Goal: Transaction & Acquisition: Purchase product/service

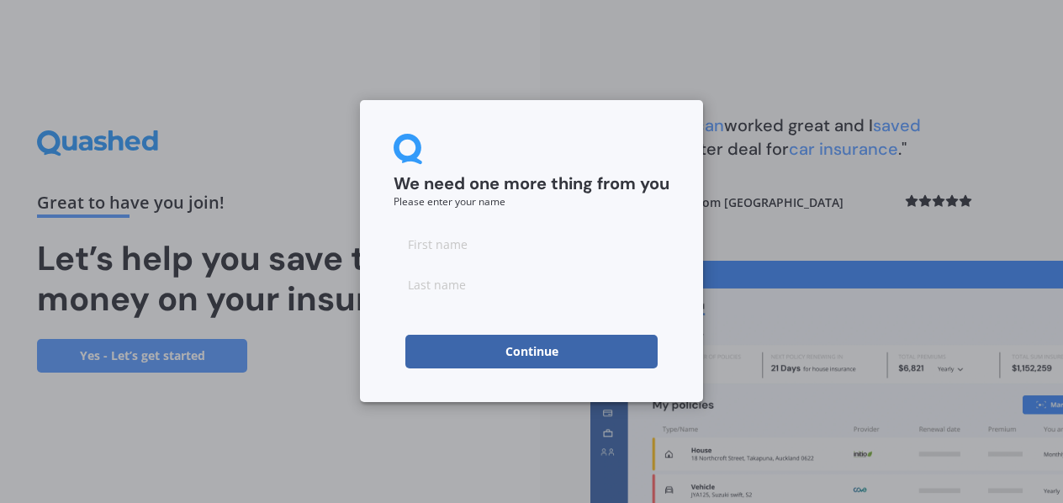
click at [506, 241] on input at bounding box center [532, 244] width 276 height 34
type input "[PERSON_NAME]"
click at [411, 285] on input at bounding box center [532, 284] width 276 height 34
type input "[PERSON_NAME]"
click at [542, 238] on input "[PERSON_NAME]" at bounding box center [532, 244] width 276 height 34
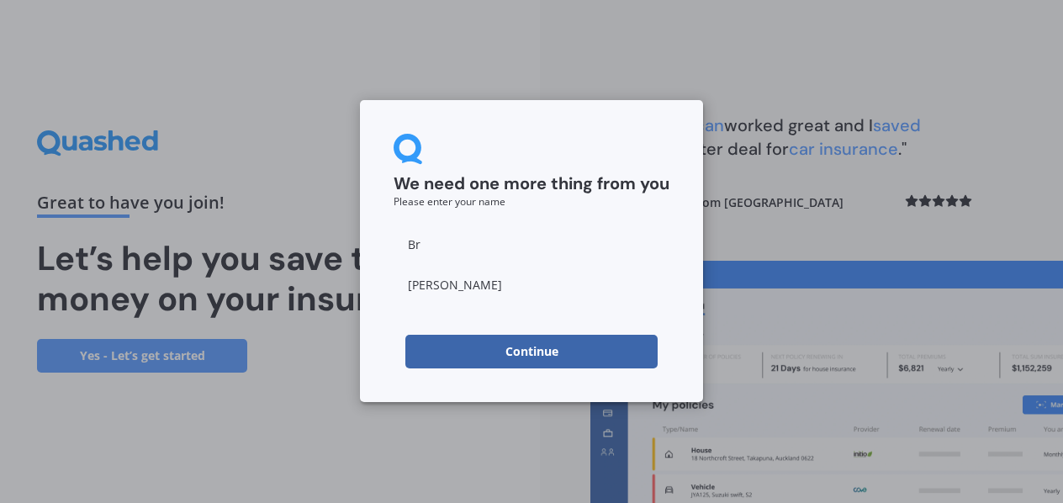
type input "B"
click at [437, 232] on input at bounding box center [532, 244] width 276 height 34
type input "[PERSON_NAME]"
click at [482, 283] on input "[PERSON_NAME]" at bounding box center [532, 284] width 276 height 34
drag, startPoint x: 482, startPoint y: 283, endPoint x: 256, endPoint y: 274, distance: 226.4
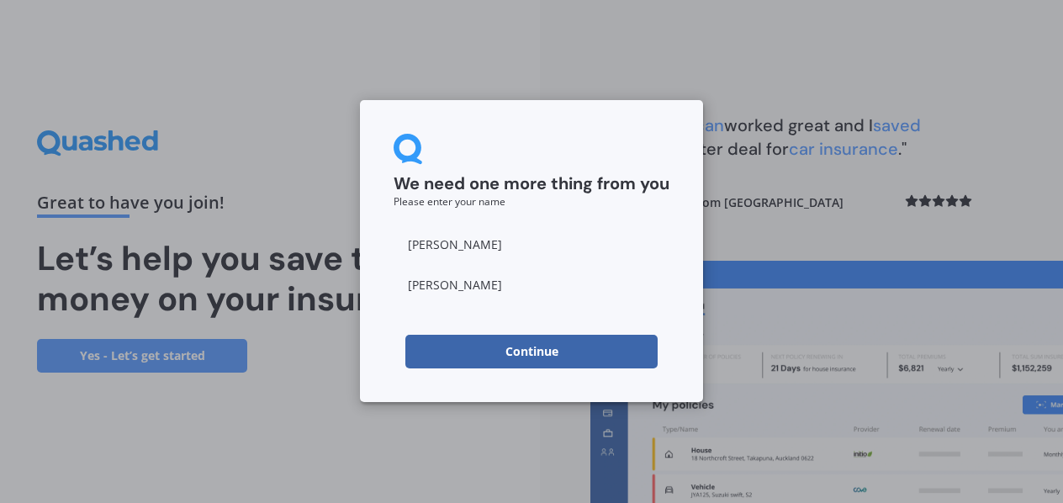
click at [259, 279] on div "We need one more thing from you Please enter your name [PERSON_NAME] Continue" at bounding box center [531, 251] width 1063 height 503
click at [533, 292] on input at bounding box center [532, 284] width 276 height 34
type input "[PERSON_NAME]"
click at [489, 350] on button "Continue" at bounding box center [531, 352] width 252 height 34
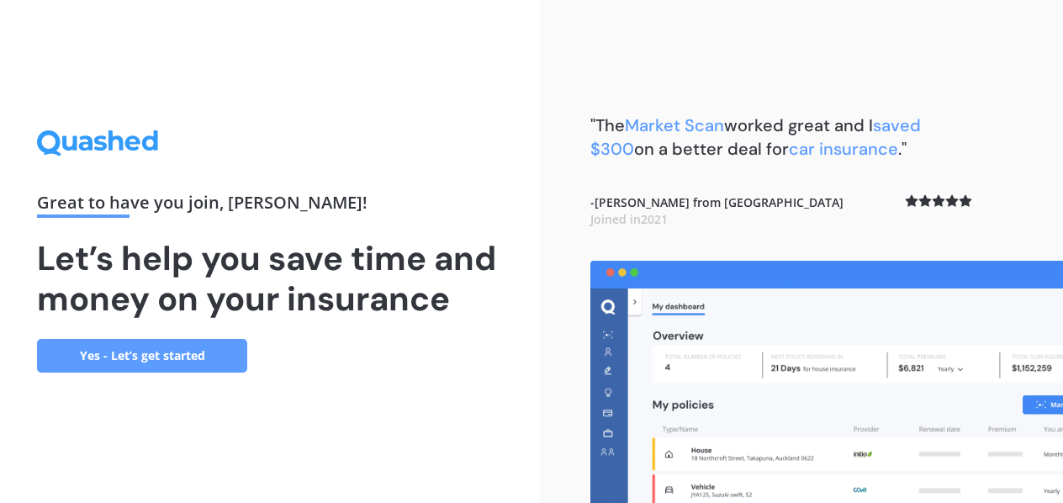
click at [95, 348] on link "Yes - Let’s get started" at bounding box center [142, 356] width 210 height 34
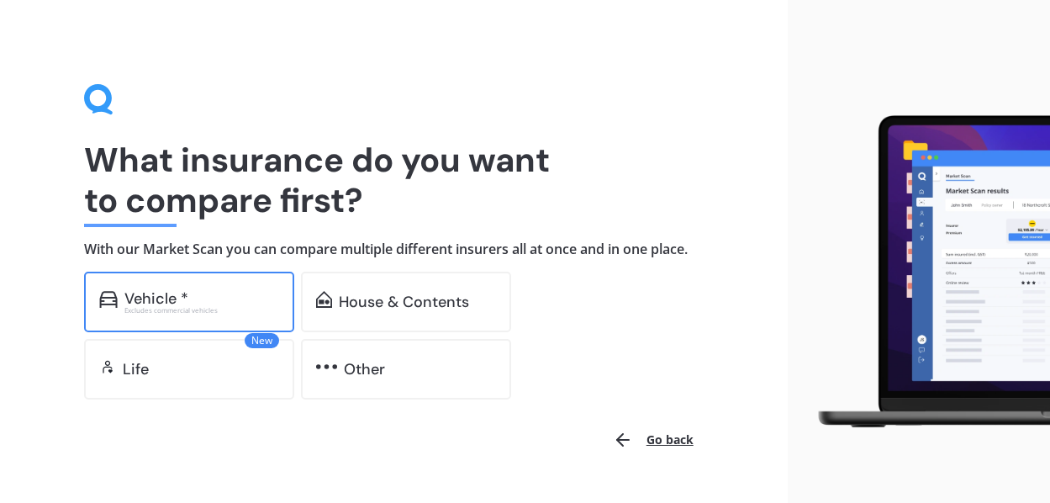
click at [216, 290] on div "Vehicle *" at bounding box center [201, 298] width 155 height 17
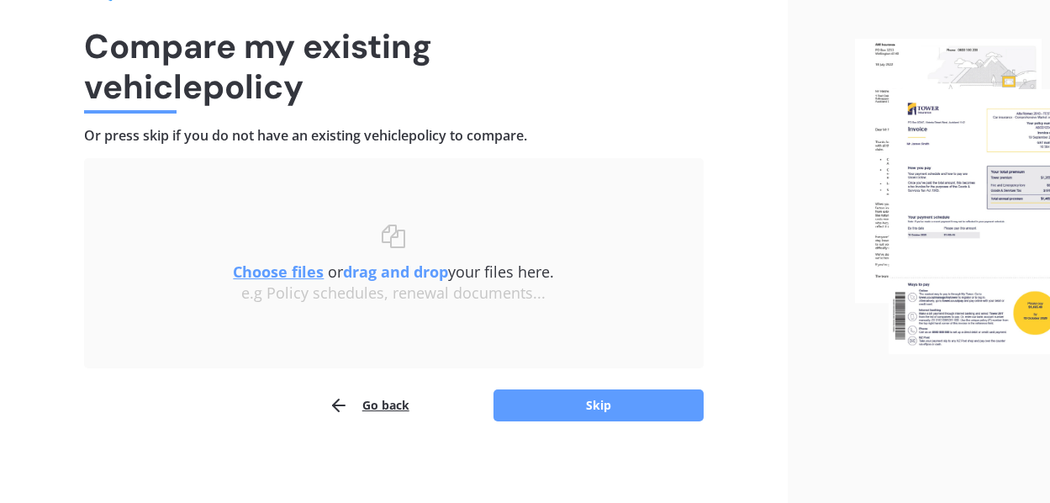
scroll to position [117, 0]
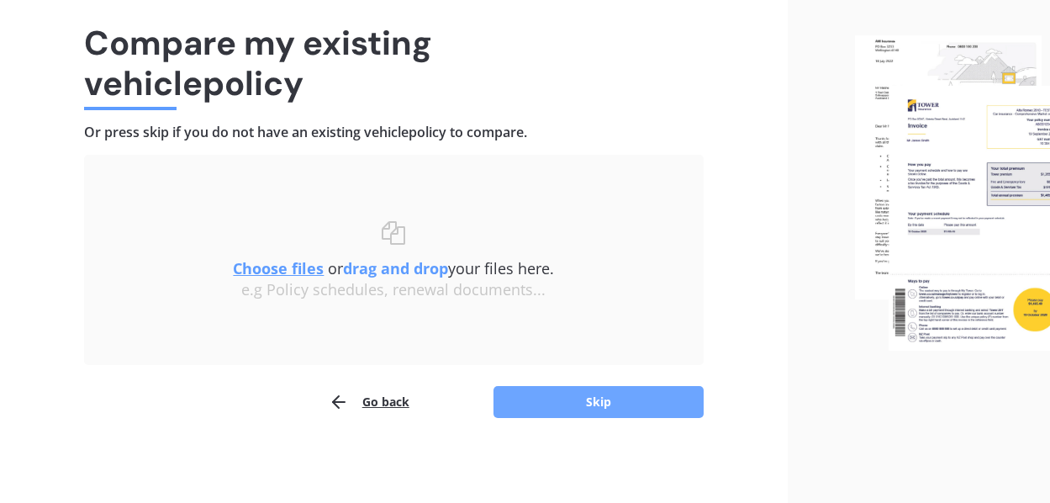
click at [574, 393] on button "Skip" at bounding box center [599, 402] width 210 height 32
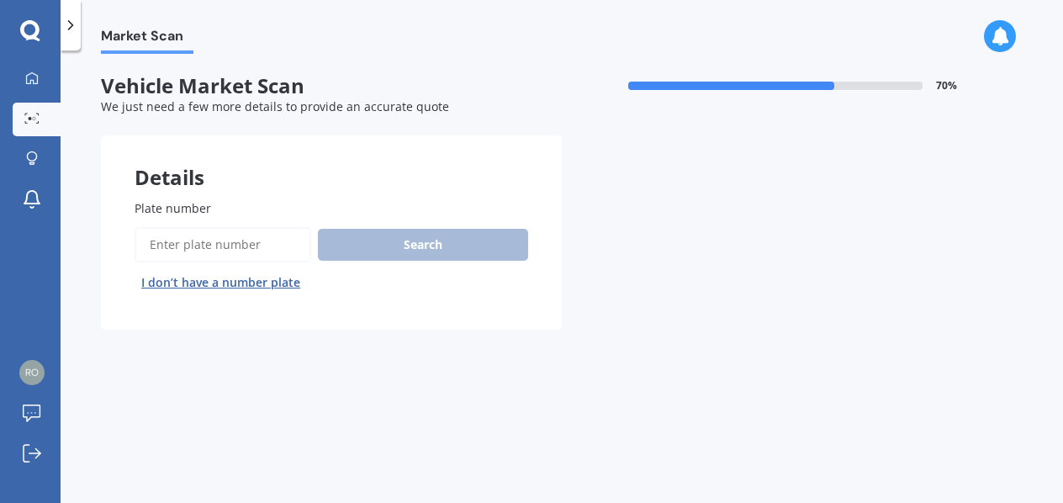
click at [208, 235] on input "Plate number" at bounding box center [223, 244] width 177 height 35
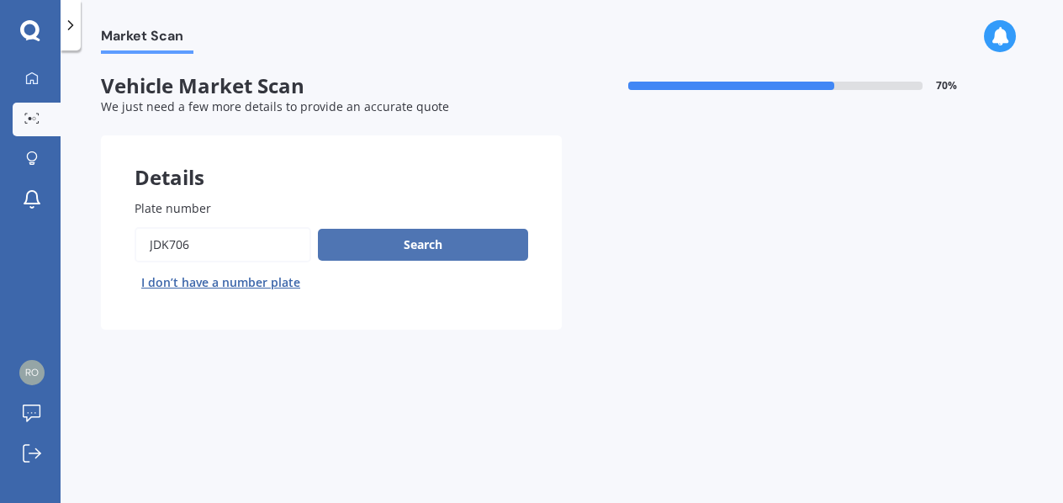
type input "jdk706"
click at [385, 248] on button "Search" at bounding box center [423, 245] width 210 height 32
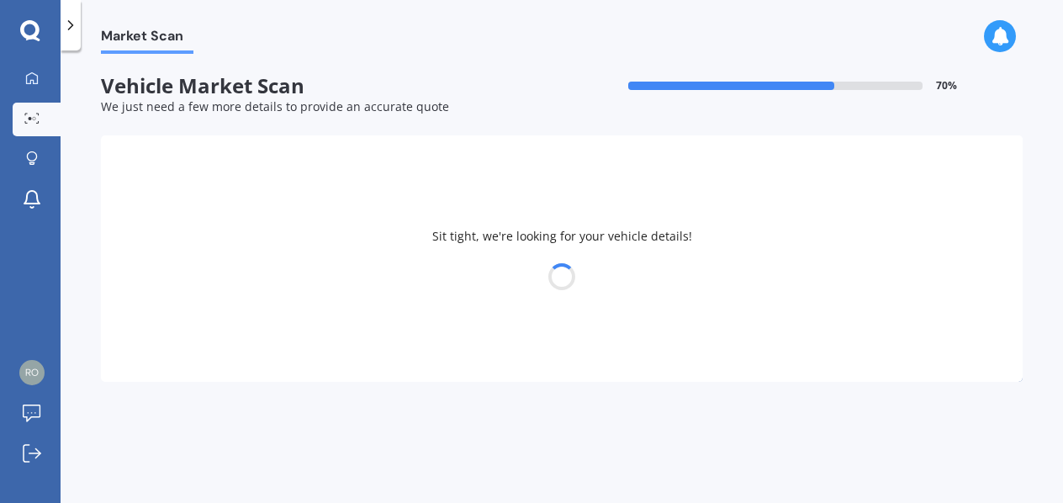
select select "HONDA"
select select "JAZZ"
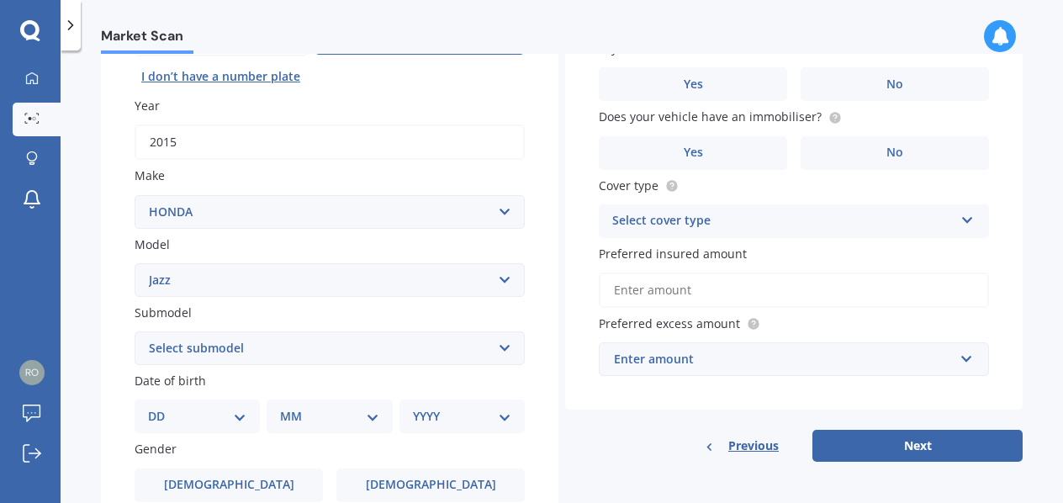
scroll to position [252, 0]
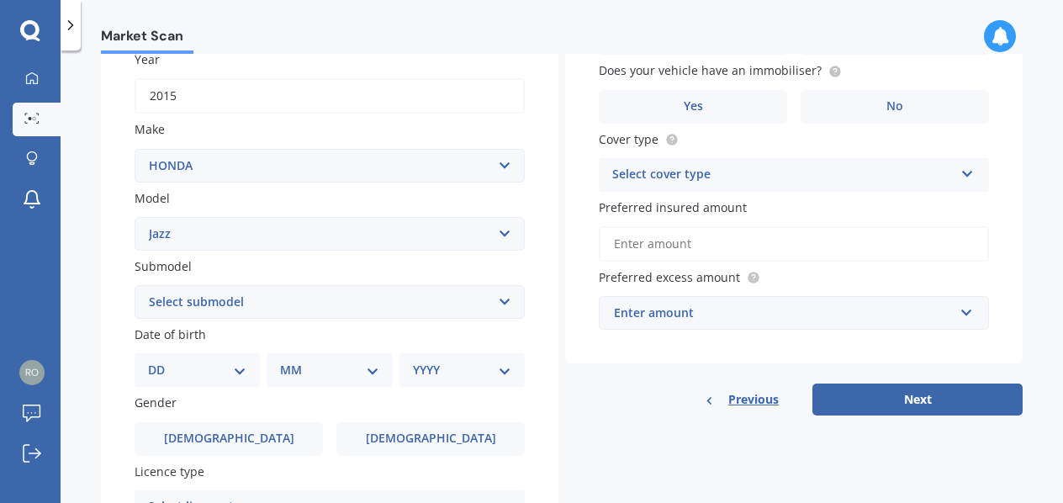
click at [307, 304] on select "Select submodel (all other) 1.3 1.5 Sports Crosstar 1.5P Hatchback RS S" at bounding box center [330, 302] width 390 height 34
click at [214, 364] on select "DD 01 02 03 04 05 06 07 08 09 10 11 12 13 14 15 16 17 18 19 20 21 22 23 24 25 2…" at bounding box center [197, 370] width 98 height 19
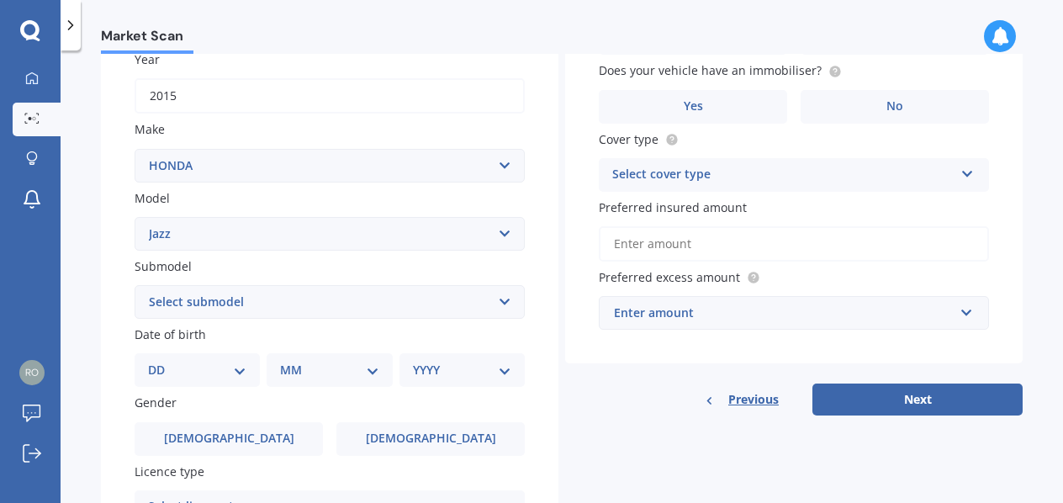
select select "04"
click at [161, 361] on select "DD 01 02 03 04 05 06 07 08 09 10 11 12 13 14 15 16 17 18 19 20 21 22 23 24 25 2…" at bounding box center [197, 370] width 98 height 19
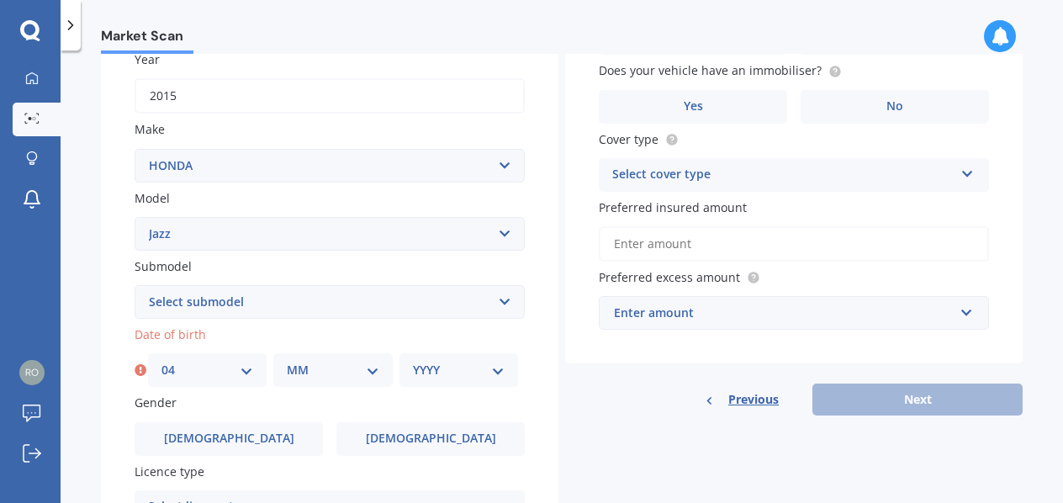
click at [320, 368] on select "MM 01 02 03 04 05 06 07 08 09 10 11 12" at bounding box center [333, 370] width 92 height 19
select select "01"
click at [287, 361] on select "MM 01 02 03 04 05 06 07 08 09 10 11 12" at bounding box center [333, 370] width 92 height 19
click at [431, 368] on select "YYYY 2025 2024 2023 2022 2021 2020 2019 2018 2017 2016 2015 2014 2013 2012 2011…" at bounding box center [459, 370] width 92 height 19
select select "1995"
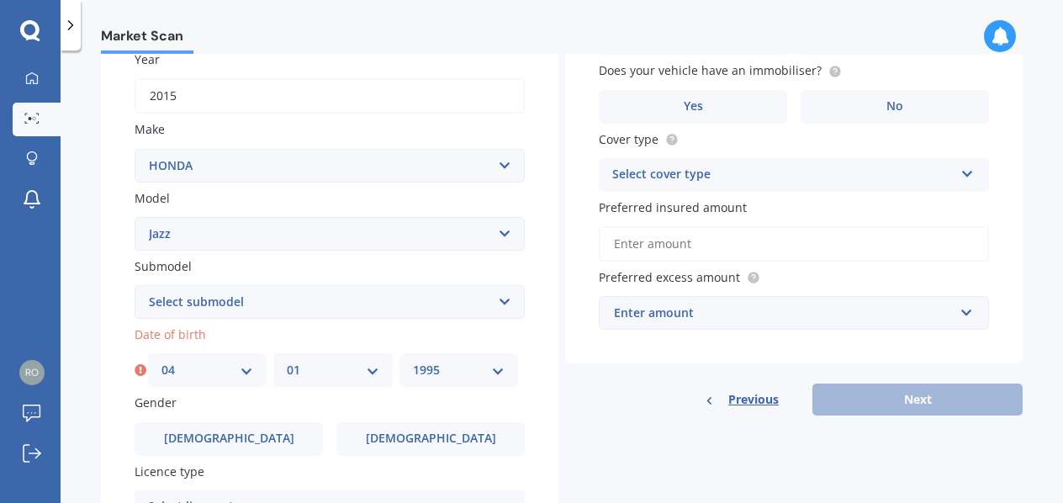
click at [413, 361] on select "YYYY 2025 2024 2023 2022 2021 2020 2019 2018 2017 2016 2015 2014 2013 2012 2011…" at bounding box center [459, 370] width 92 height 19
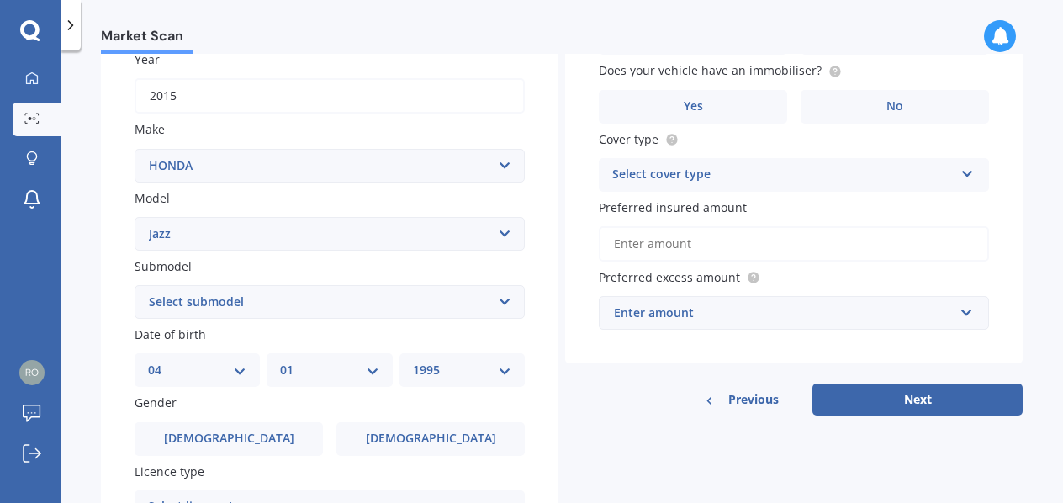
click at [542, 411] on div "Plate number Search I don’t have a number plate Year [DATE] Make Select make AC…" at bounding box center [330, 303] width 458 height 781
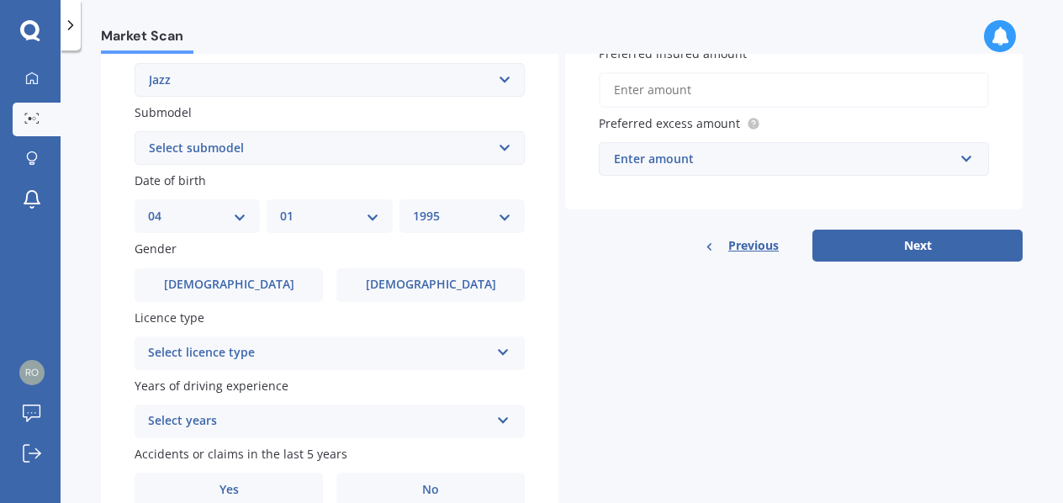
scroll to position [421, 0]
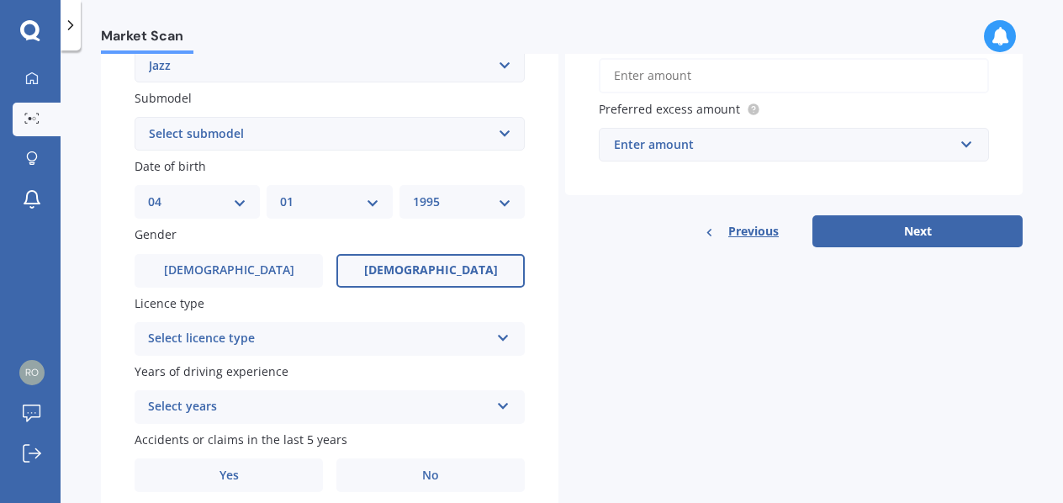
click at [404, 257] on label "[DEMOGRAPHIC_DATA]" at bounding box center [430, 271] width 188 height 34
click at [0, 0] on input "[DEMOGRAPHIC_DATA]" at bounding box center [0, 0] width 0 height 0
click at [325, 335] on div "Select licence type" at bounding box center [318, 339] width 341 height 20
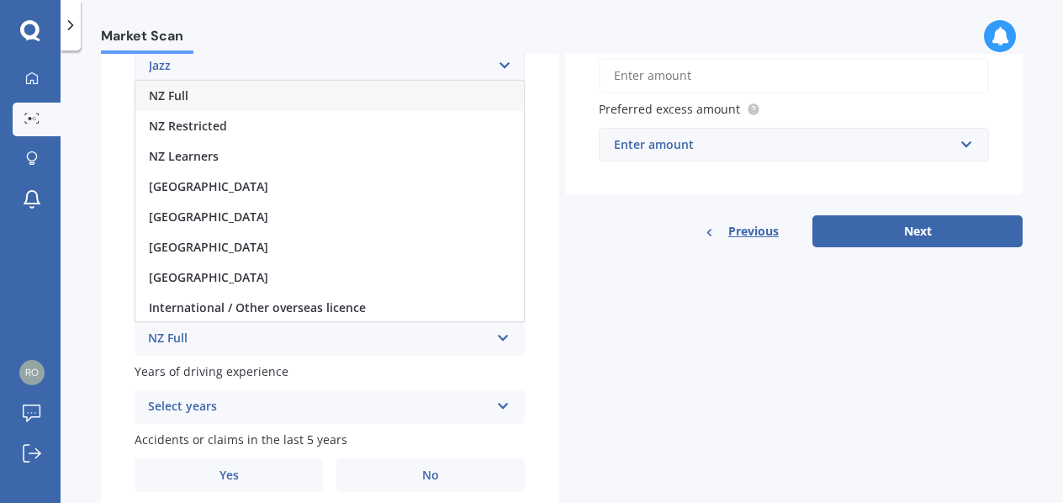
click at [256, 91] on div "NZ Full" at bounding box center [329, 96] width 389 height 30
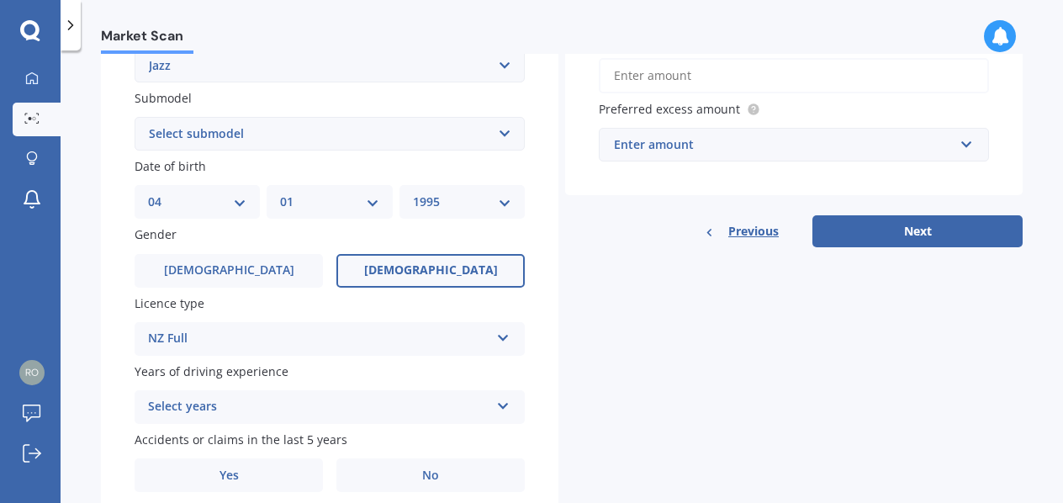
click at [256, 405] on div "Select years" at bounding box center [318, 407] width 341 height 20
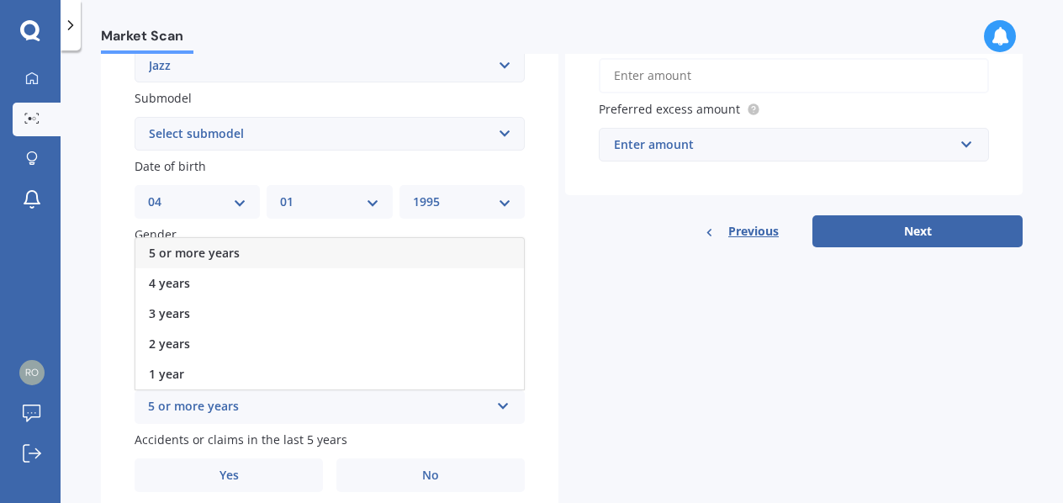
click at [252, 242] on div "5 or more years" at bounding box center [329, 253] width 389 height 30
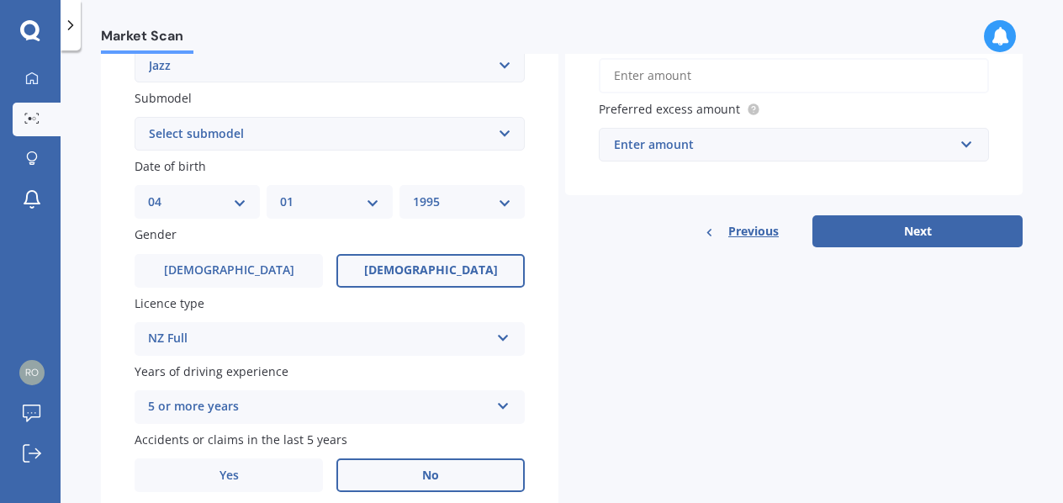
click at [442, 479] on label "No" at bounding box center [430, 475] width 188 height 34
click at [0, 0] on input "No" at bounding box center [0, 0] width 0 height 0
click at [569, 436] on div "Details Plate number Search I don’t have a number plate Year [DATE] Make Select…" at bounding box center [562, 121] width 922 height 812
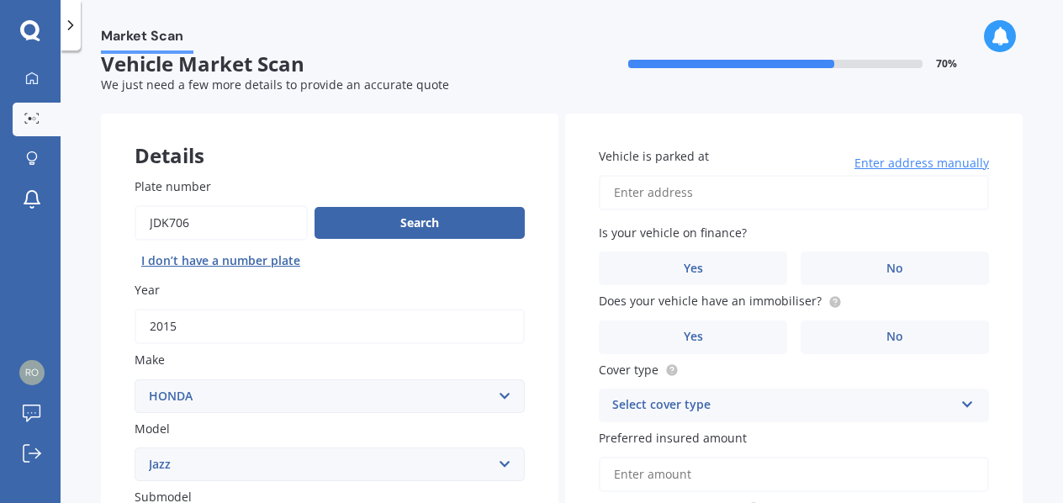
scroll to position [0, 0]
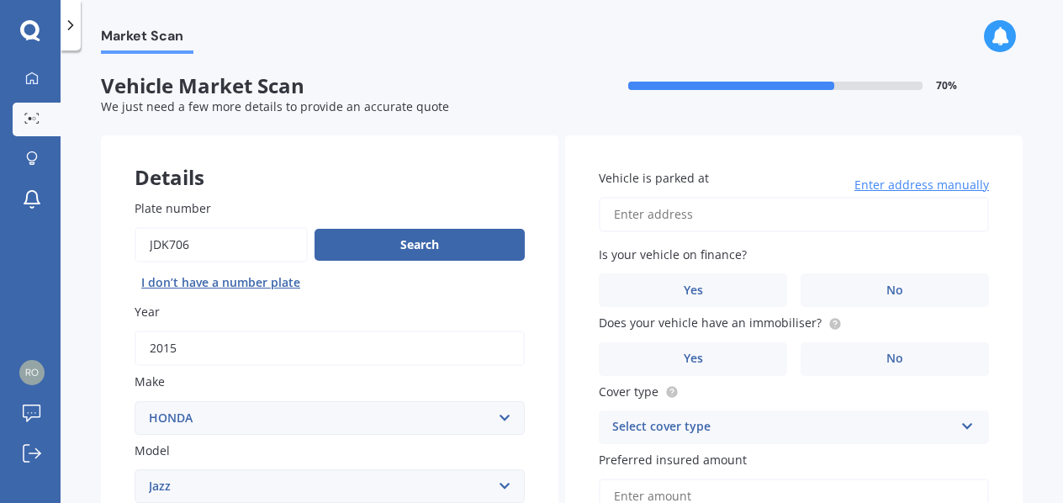
click at [693, 212] on input "Vehicle is parked at" at bounding box center [794, 214] width 390 height 35
click at [1014, 266] on div "Market Scan Vehicle Market Scan 70 % We just need a few more details to provide…" at bounding box center [562, 280] width 1003 height 452
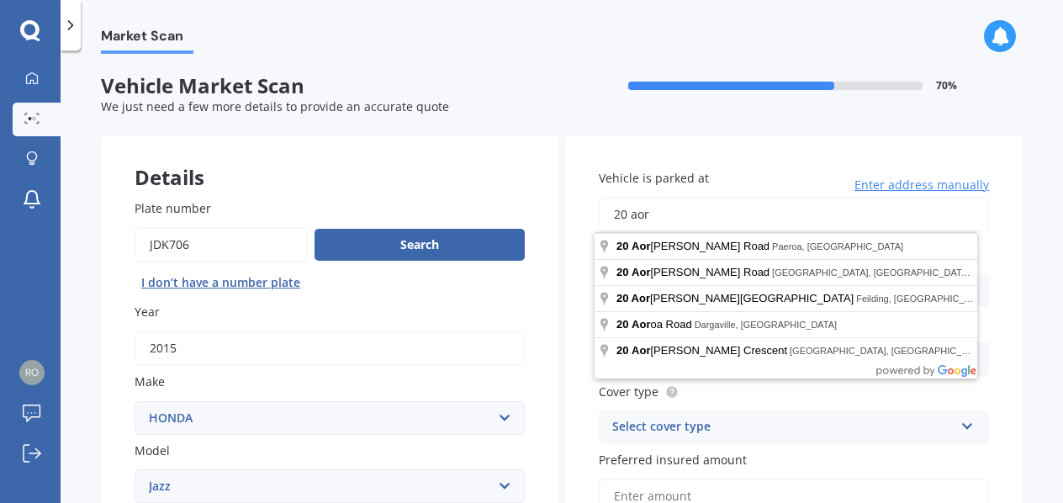
click at [675, 205] on input "20 aor" at bounding box center [794, 214] width 390 height 35
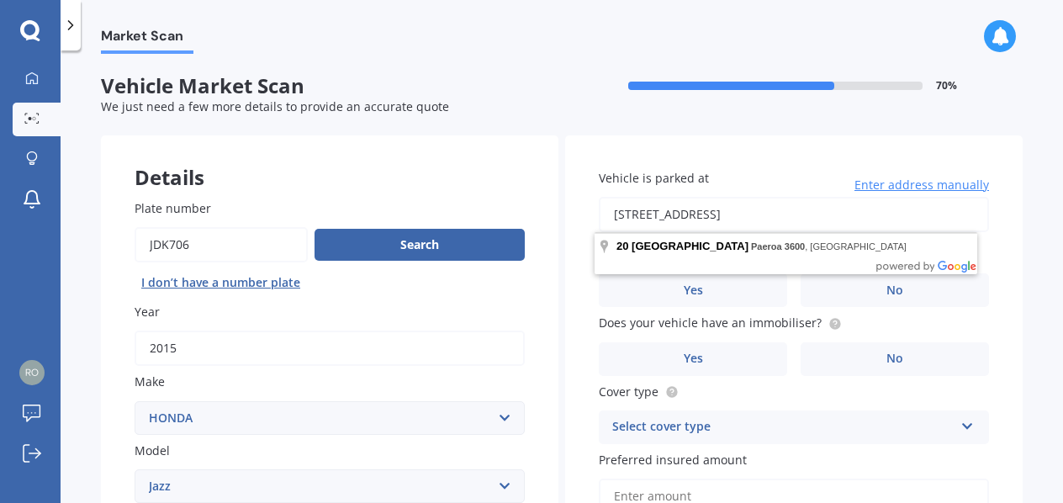
drag, startPoint x: 789, startPoint y: 213, endPoint x: 675, endPoint y: 225, distance: 115.1
click at [675, 225] on input "[STREET_ADDRESS]" at bounding box center [794, 214] width 390 height 35
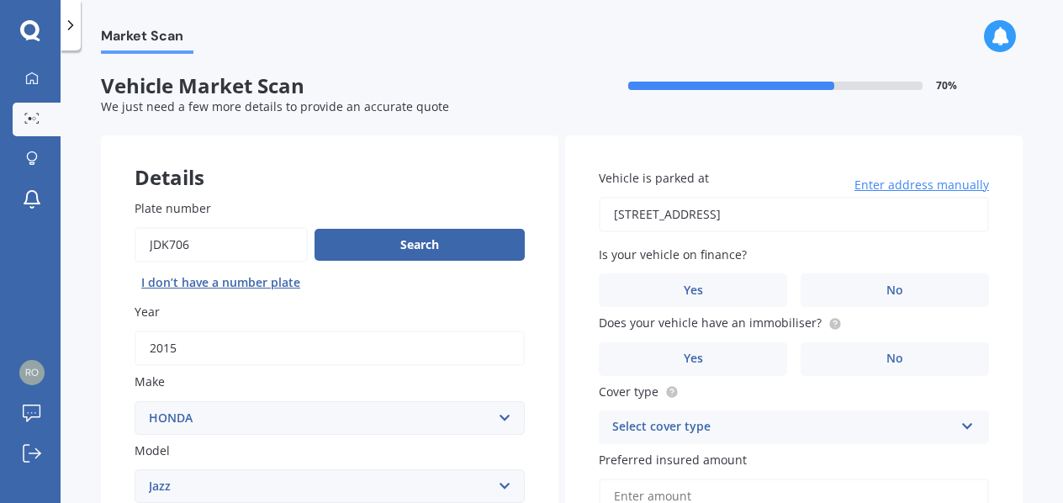
type input "[STREET_ADDRESS]"
click at [699, 300] on label "Yes" at bounding box center [693, 290] width 188 height 34
click at [0, 0] on input "Yes" at bounding box center [0, 0] width 0 height 0
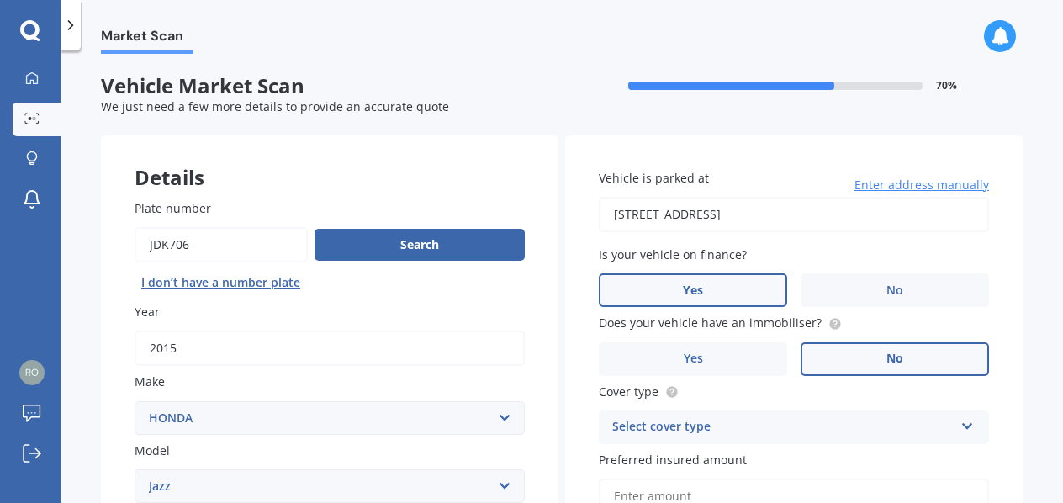
click at [812, 362] on label "No" at bounding box center [895, 359] width 188 height 34
click at [0, 0] on input "No" at bounding box center [0, 0] width 0 height 0
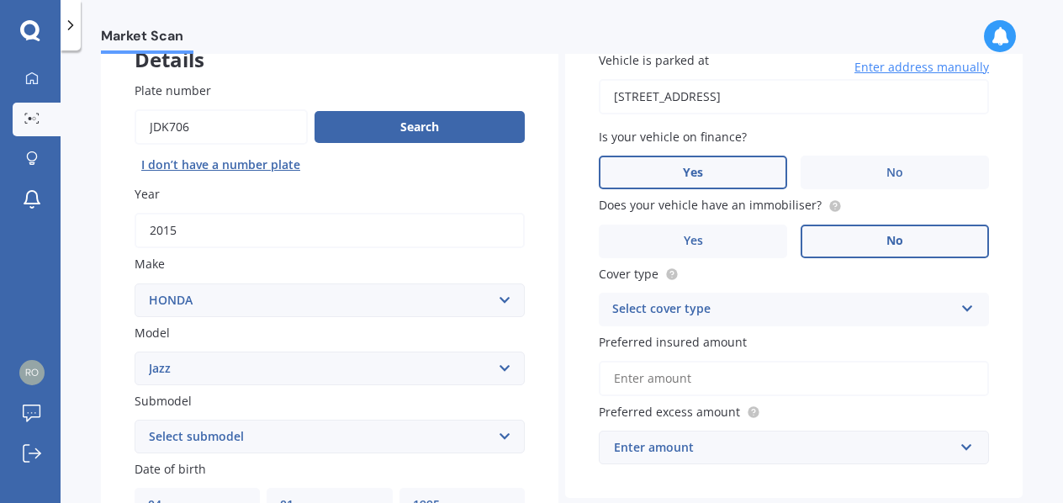
scroll to position [168, 0]
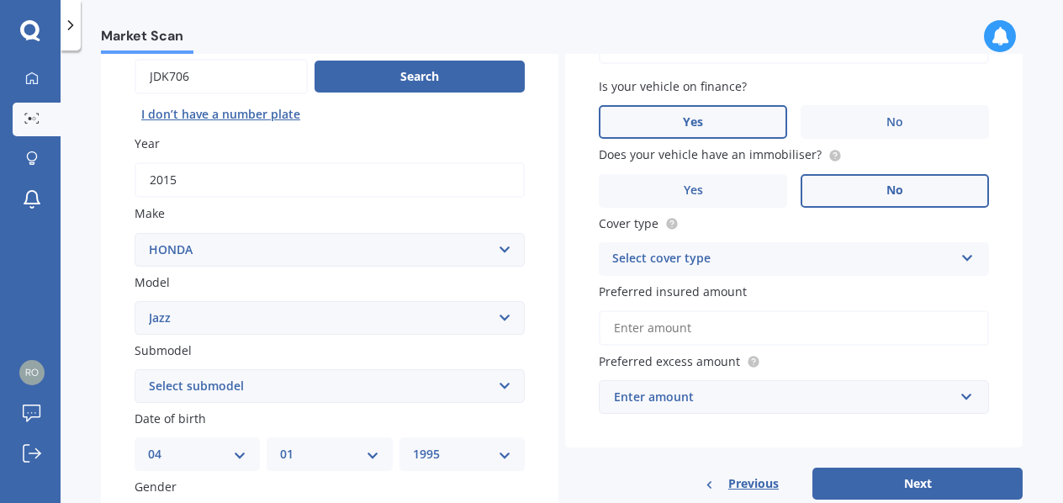
click at [702, 262] on div "Select cover type" at bounding box center [782, 259] width 341 height 20
click at [717, 294] on div "Comprehensive" at bounding box center [794, 292] width 389 height 30
click at [656, 324] on input "Preferred insured amount" at bounding box center [794, 327] width 390 height 35
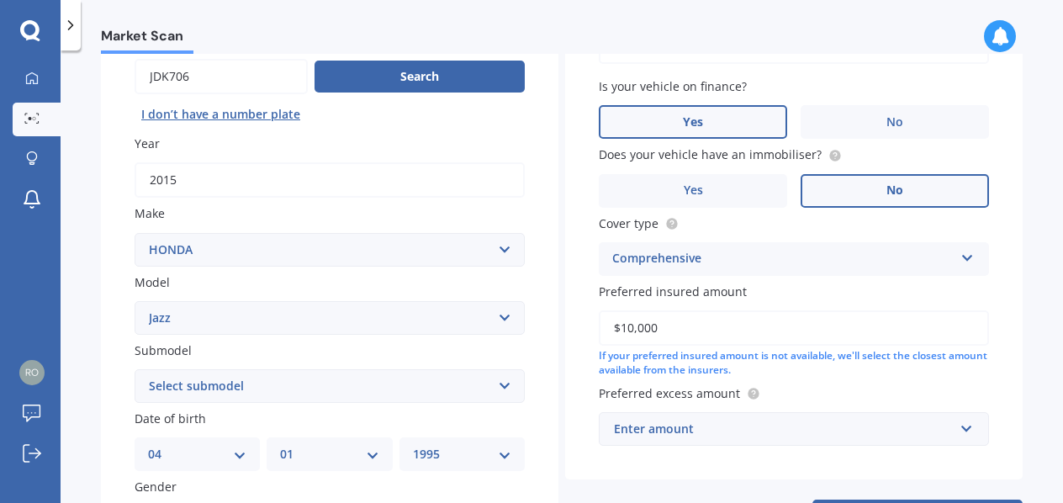
type input "$10,000"
click at [791, 422] on div "Enter amount" at bounding box center [784, 429] width 340 height 19
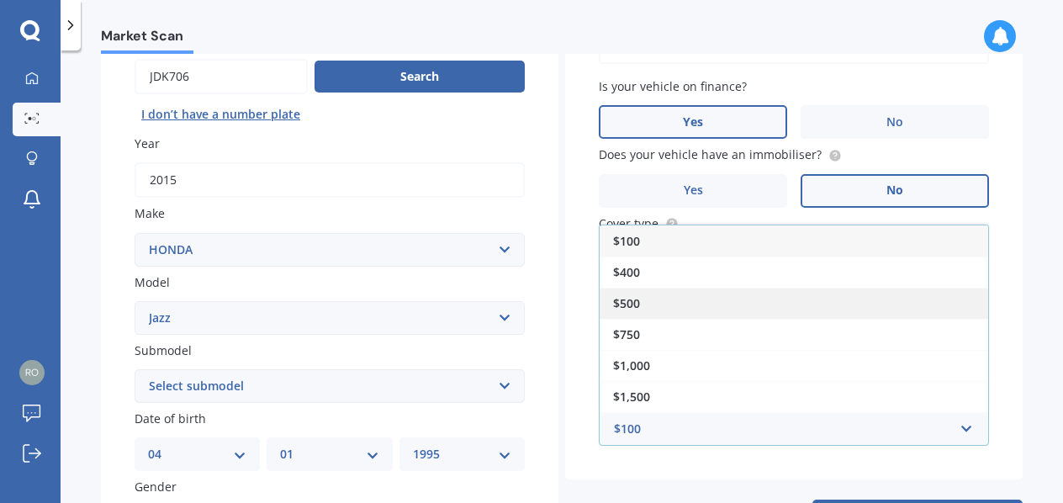
click at [687, 303] on div "$500" at bounding box center [794, 303] width 389 height 31
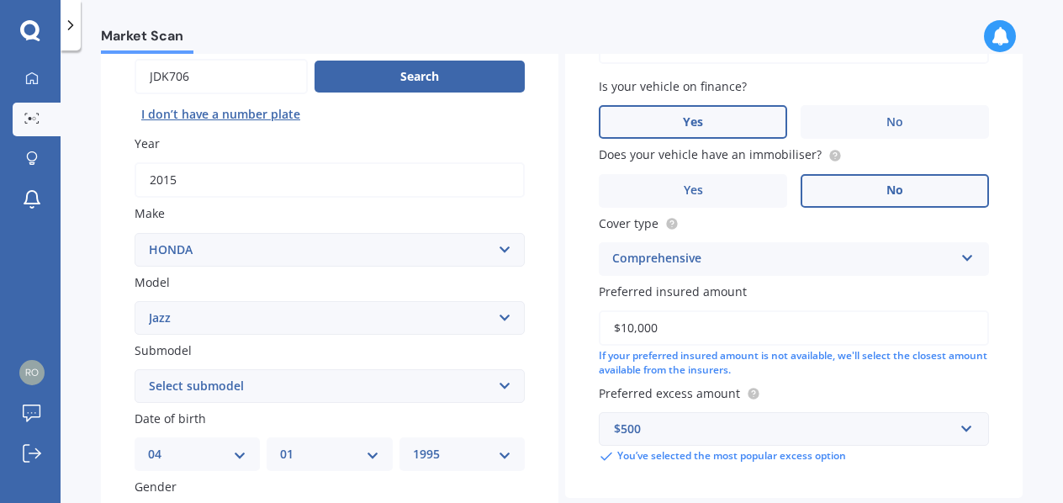
click at [673, 479] on div "Vehicle is parked at [STREET_ADDRESS] Enter address manually Is your vehicle on…" at bounding box center [794, 232] width 458 height 531
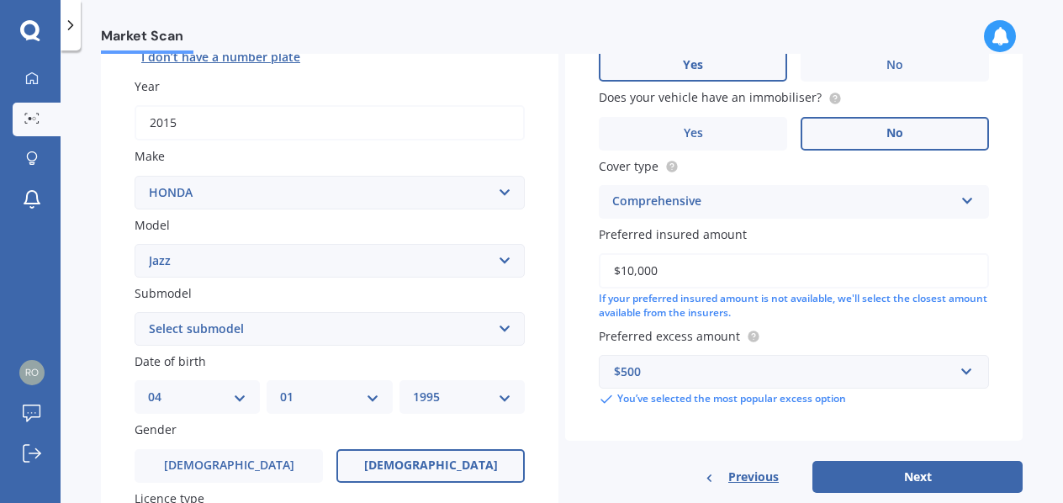
scroll to position [252, 0]
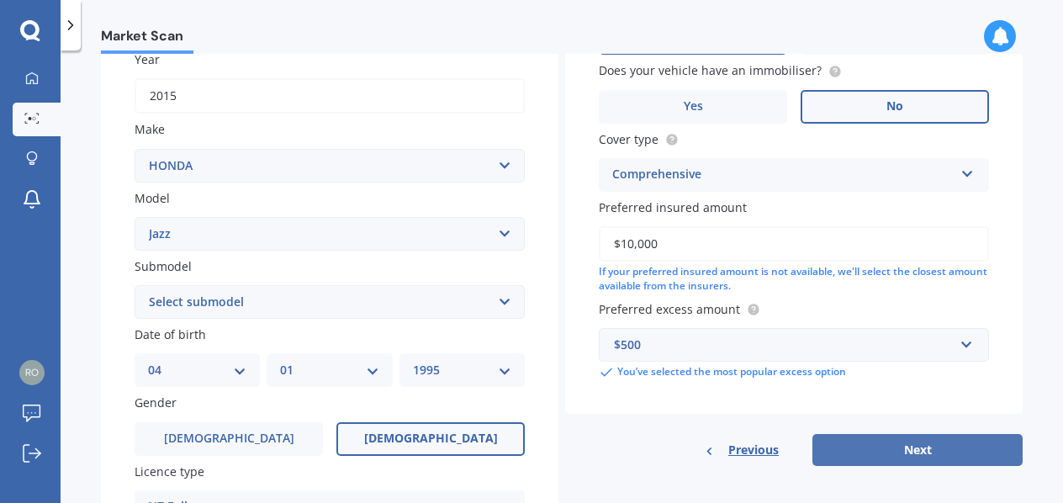
click at [885, 447] on button "Next" at bounding box center [917, 450] width 210 height 32
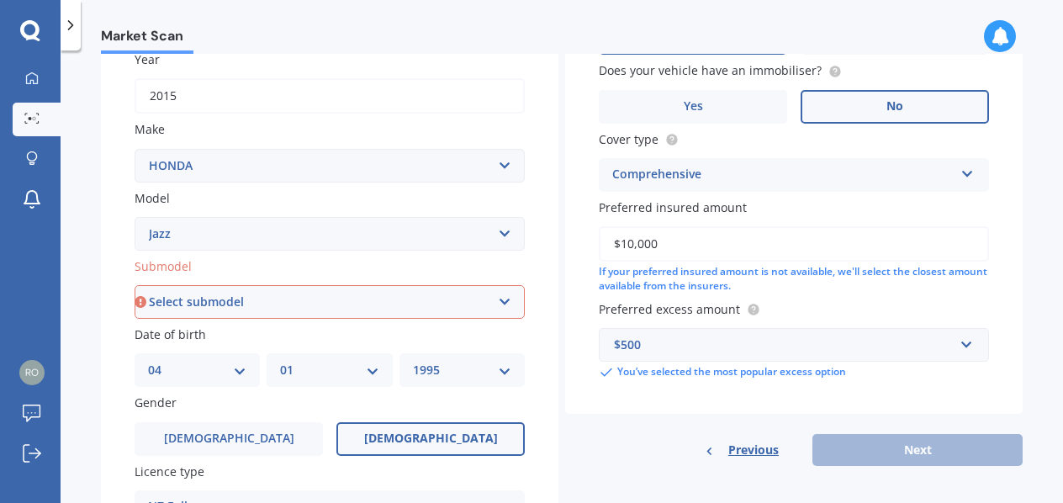
click at [327, 305] on select "Select submodel (all other) 1.3 1.5 Sports Crosstar 1.5P Hatchback RS S" at bounding box center [330, 302] width 390 height 34
click at [267, 305] on select "Select submodel (all other) 1.3 1.5 Sports Crosstar 1.5P Hatchback RS S" at bounding box center [330, 302] width 390 height 34
select select "1.3"
click at [135, 285] on select "Select submodel (all other) 1.3 1.5 Sports Crosstar 1.5P Hatchback RS S" at bounding box center [330, 302] width 390 height 34
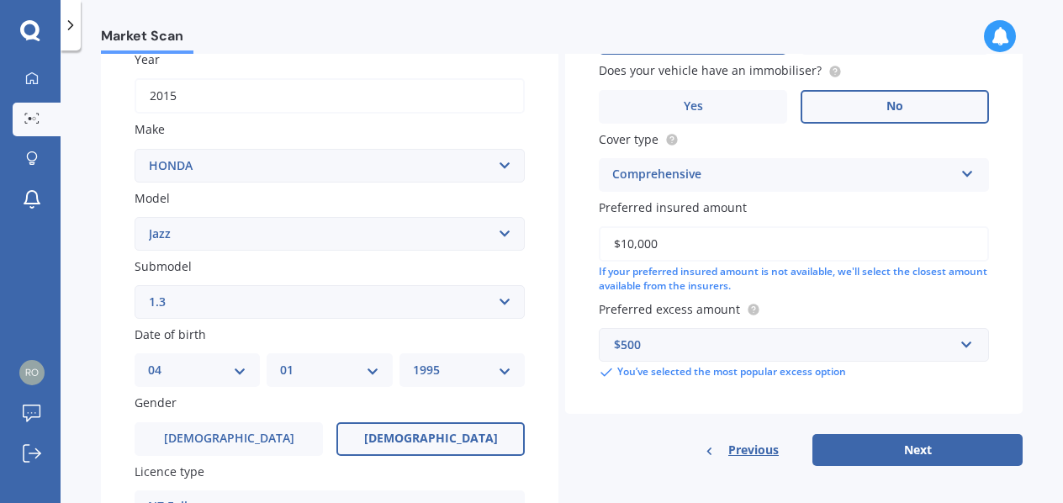
click at [108, 351] on div "Plate number Search I don’t have a number plate Year [DATE] Make Select make AC…" at bounding box center [330, 303] width 458 height 781
click at [891, 452] on button "Next" at bounding box center [917, 450] width 210 height 32
select select "04"
select select "01"
select select "1995"
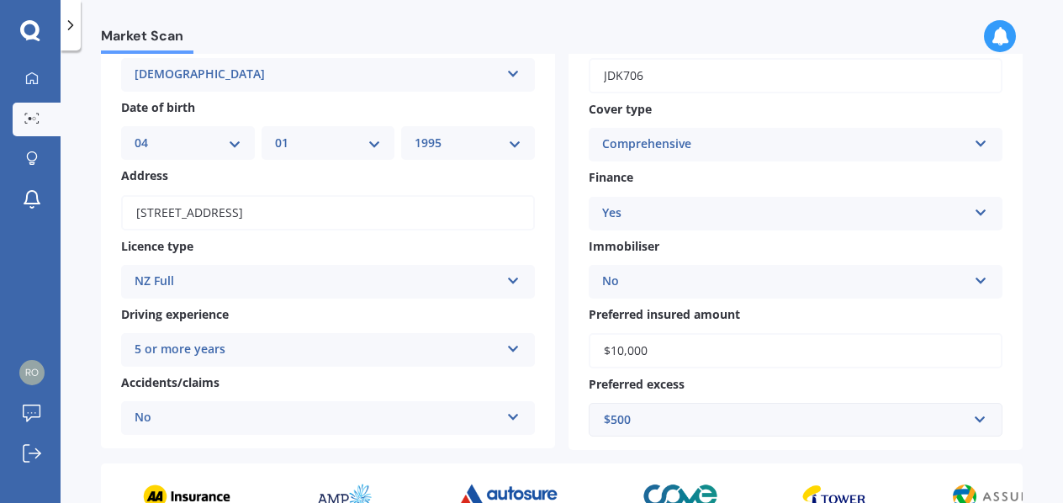
scroll to position [336, 0]
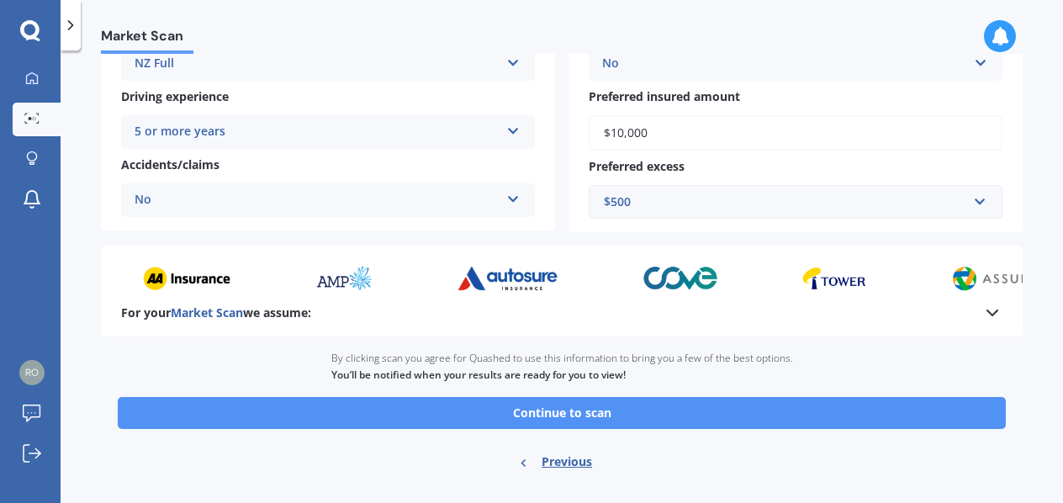
click at [611, 407] on button "Continue to scan" at bounding box center [562, 413] width 888 height 32
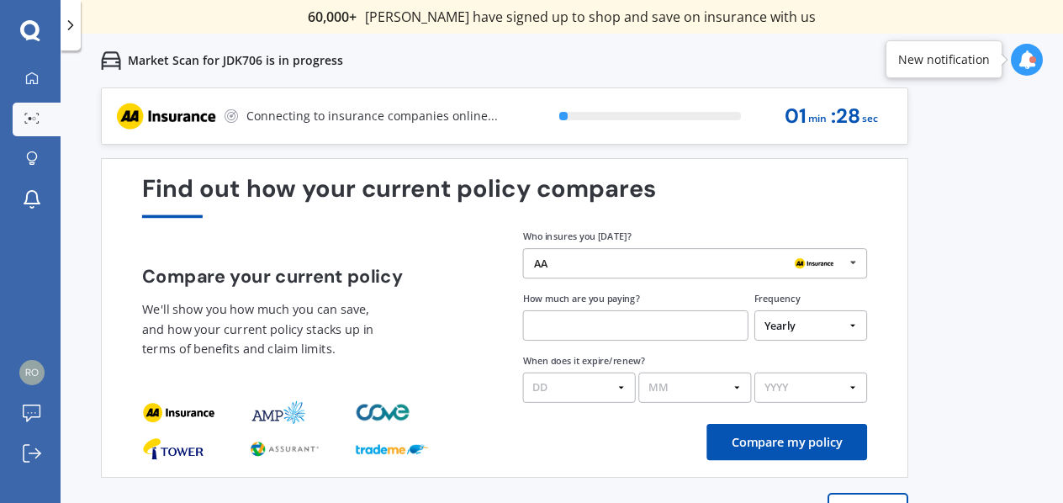
click at [705, 271] on div "AA AA Tower AMI State AMP ANZ ASB BNZ Trade Me Insurance Westpac Other" at bounding box center [695, 263] width 345 height 30
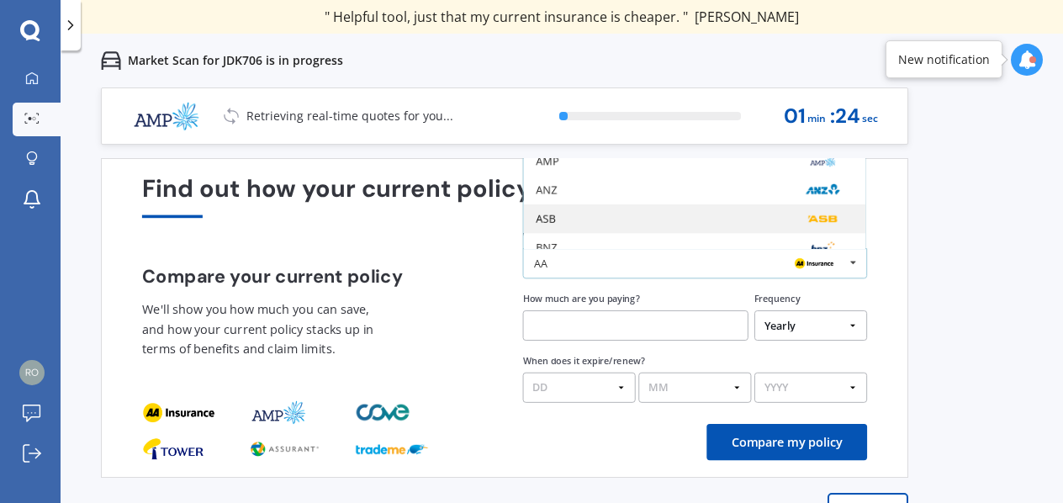
scroll to position [110, 0]
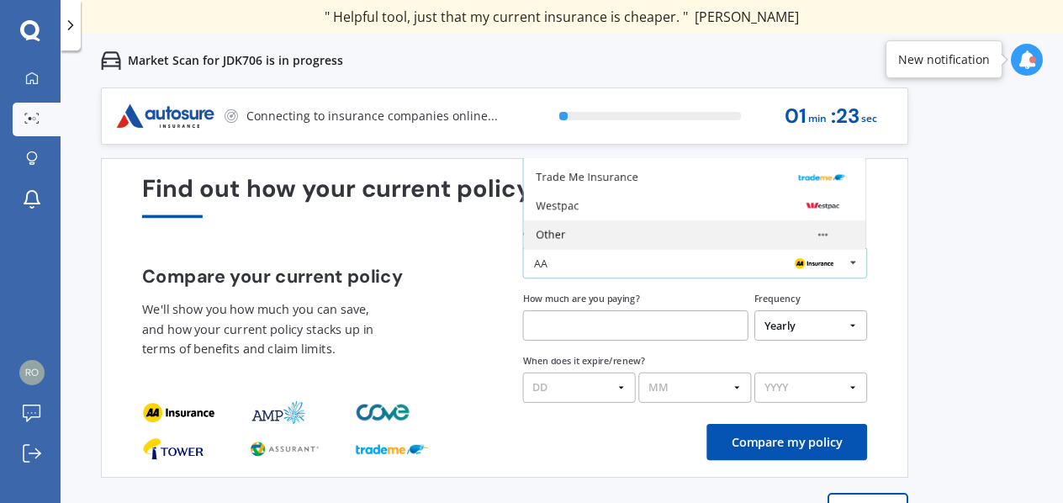
click at [629, 225] on div "Other" at bounding box center [694, 234] width 341 height 29
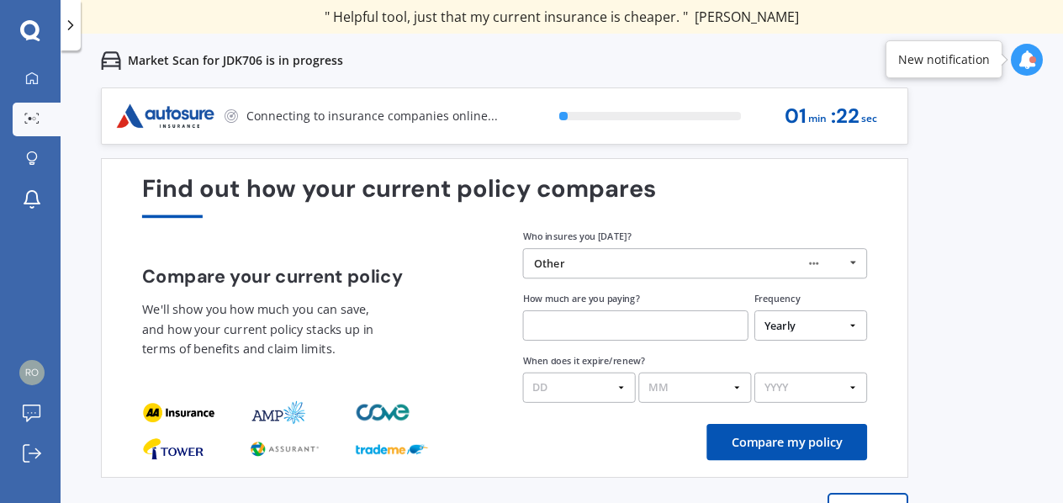
click at [569, 331] on input "text" at bounding box center [635, 325] width 225 height 30
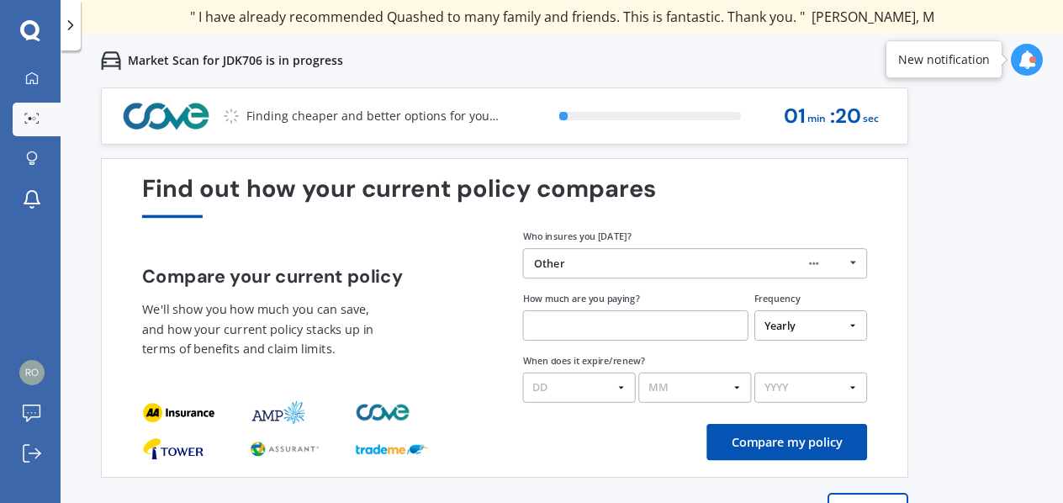
click at [835, 330] on select "Yearly Six-Monthly Quarterly Monthly Fortnightly Weekly One-Off" at bounding box center [810, 325] width 113 height 30
select select "Fortnightly"
click at [754, 310] on select "Yearly Six-Monthly Quarterly Monthly Fortnightly Weekly One-Off" at bounding box center [810, 325] width 113 height 30
click at [590, 329] on input "text" at bounding box center [635, 325] width 225 height 30
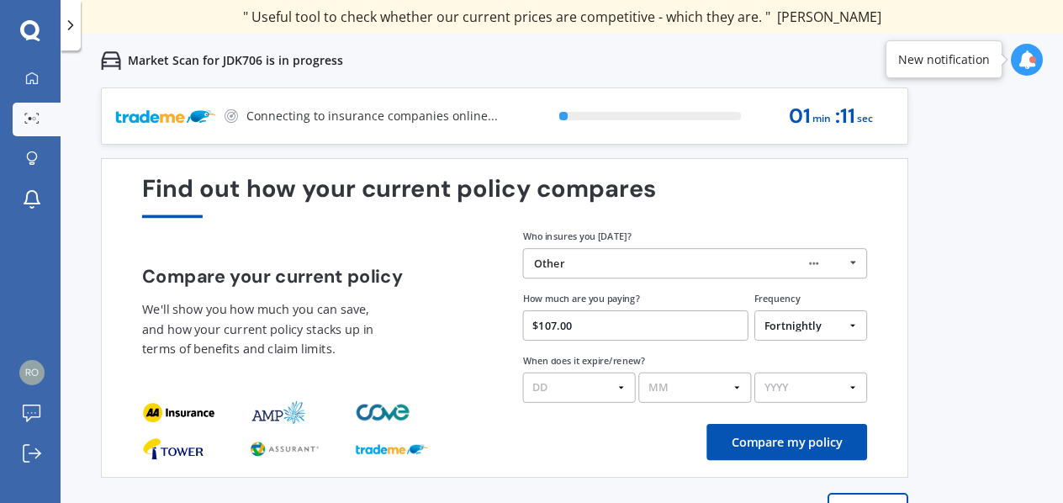
type input "$107.00"
click at [774, 447] on button "Compare my policy" at bounding box center [786, 442] width 161 height 36
click at [587, 397] on select "DD 01 02 03 04 05 06 07 08 09 10 11 12 13 14 15 16 17 18 19 20 21 22 23 24 25 2…" at bounding box center [579, 388] width 113 height 30
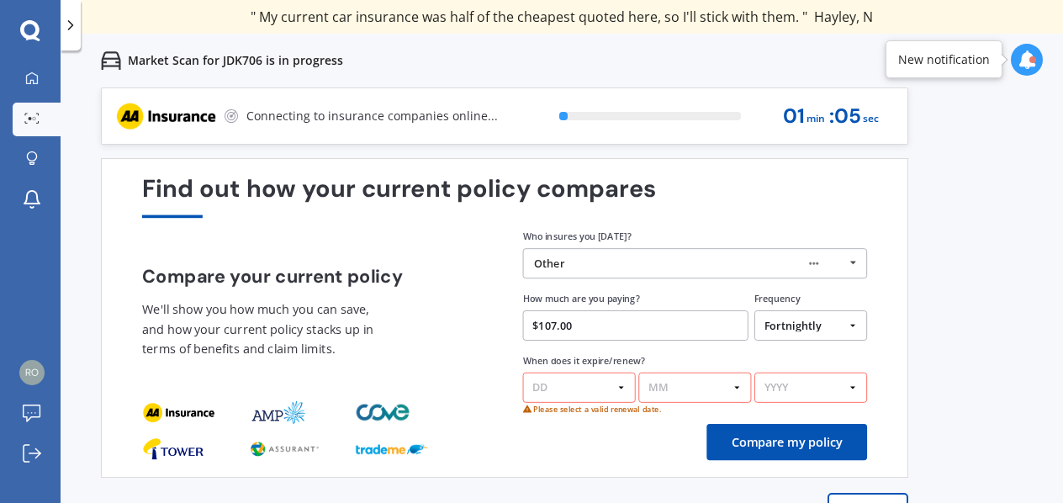
select select "31"
click at [523, 373] on select "DD 01 02 03 04 05 06 07 08 09 10 11 12 13 14 15 16 17 18 19 20 21 22 23 24 25 2…" at bounding box center [579, 388] width 113 height 30
click at [680, 384] on select "MM 01 02 03 04 05 06 07 08 09 10 11 12" at bounding box center [695, 388] width 113 height 30
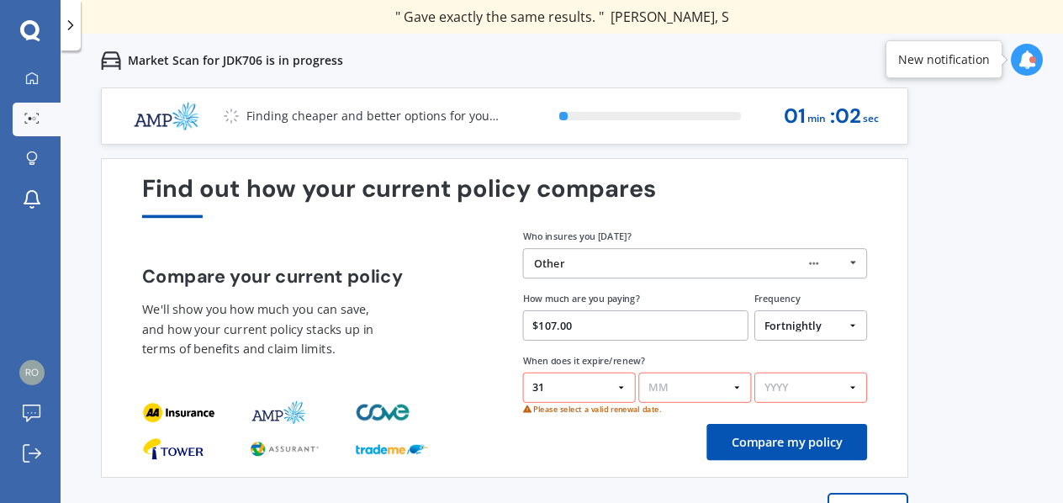
select select "10"
click at [638, 373] on select "MM 01 02 03 04 05 06 07 08 09 10 11 12" at bounding box center [694, 388] width 113 height 30
click at [799, 379] on select "YYYY 2026 2025 2024" at bounding box center [810, 388] width 113 height 30
select select "2025"
click at [754, 373] on select "YYYY 2026 2025 2024" at bounding box center [810, 388] width 113 height 30
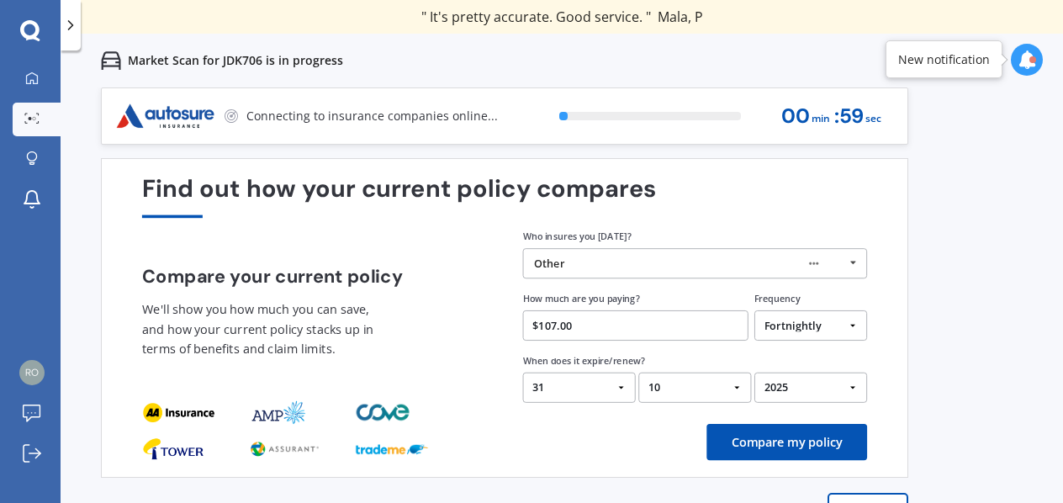
click at [777, 442] on button "Compare my policy" at bounding box center [786, 442] width 161 height 36
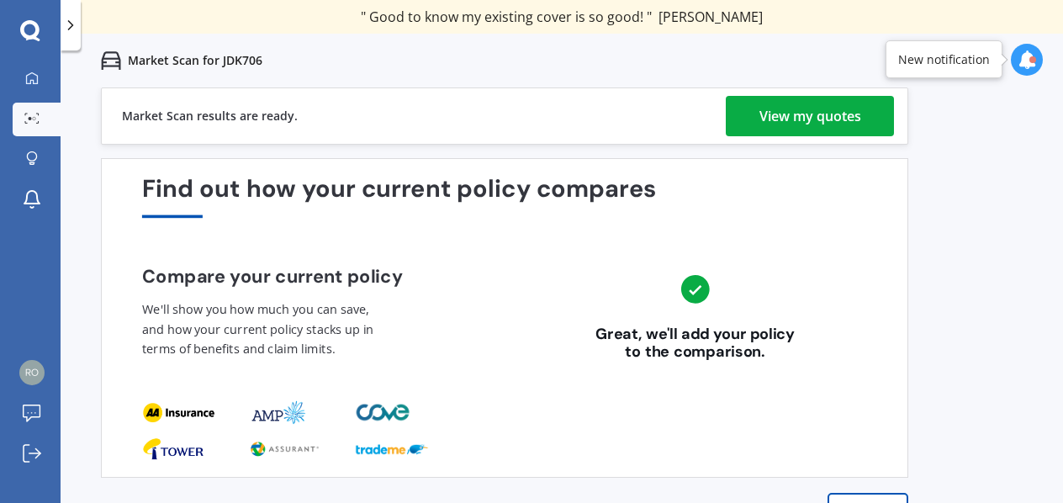
click at [806, 122] on div "View my quotes" at bounding box center [810, 116] width 102 height 40
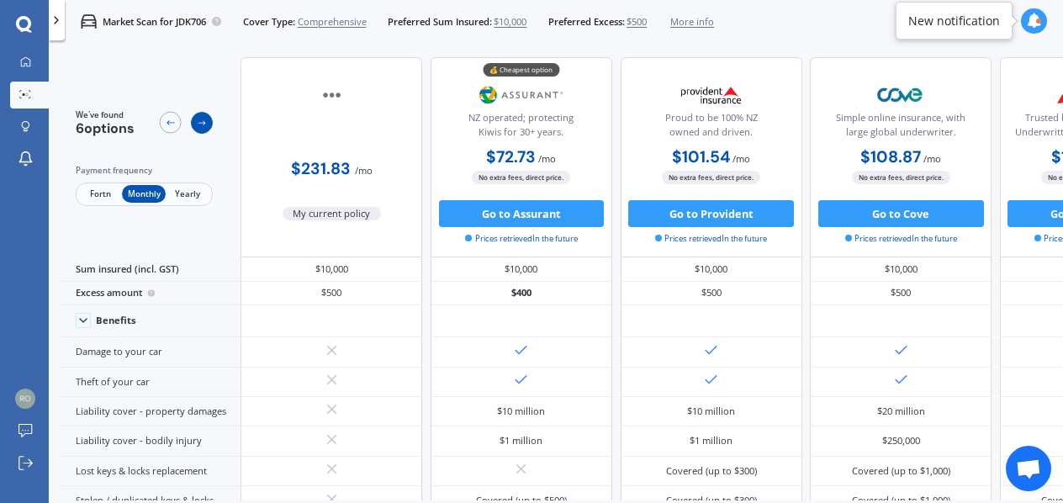
click at [208, 124] on div at bounding box center [202, 123] width 22 height 22
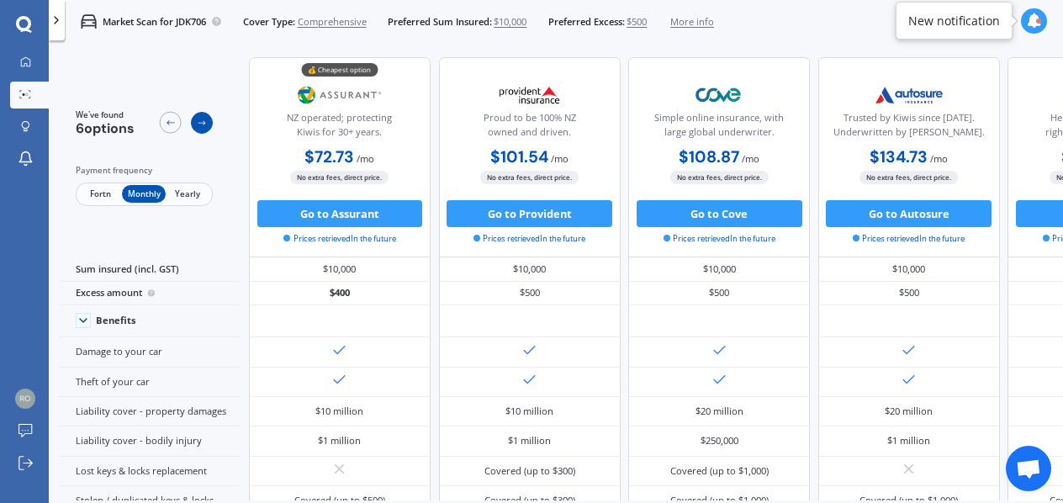
click at [208, 124] on div at bounding box center [202, 123] width 22 height 22
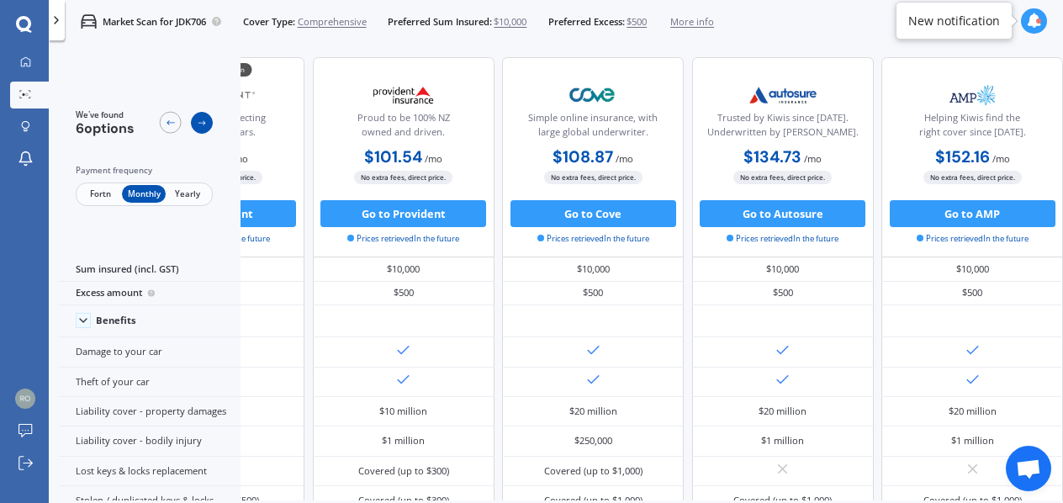
click at [208, 124] on div at bounding box center [202, 123] width 22 height 22
click at [176, 122] on icon at bounding box center [170, 123] width 11 height 11
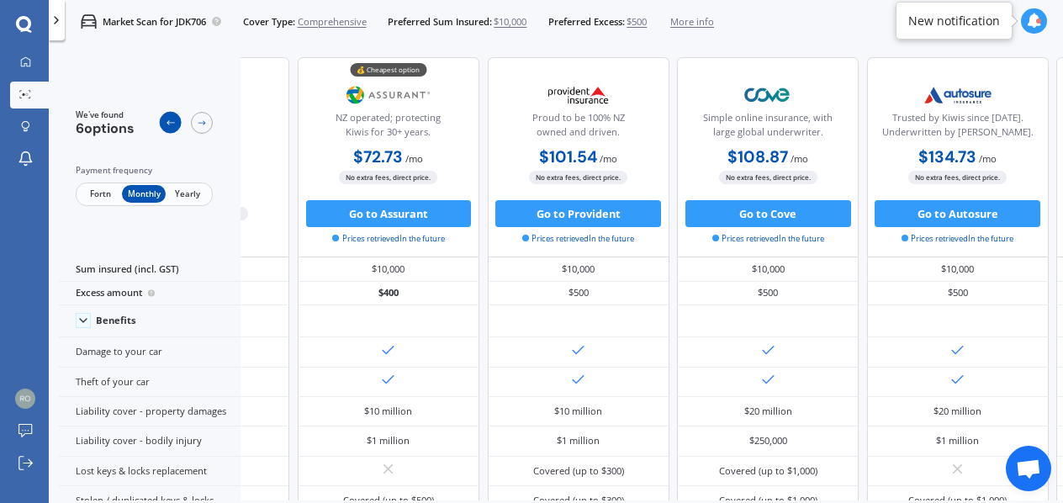
click at [176, 122] on icon at bounding box center [170, 123] width 11 height 11
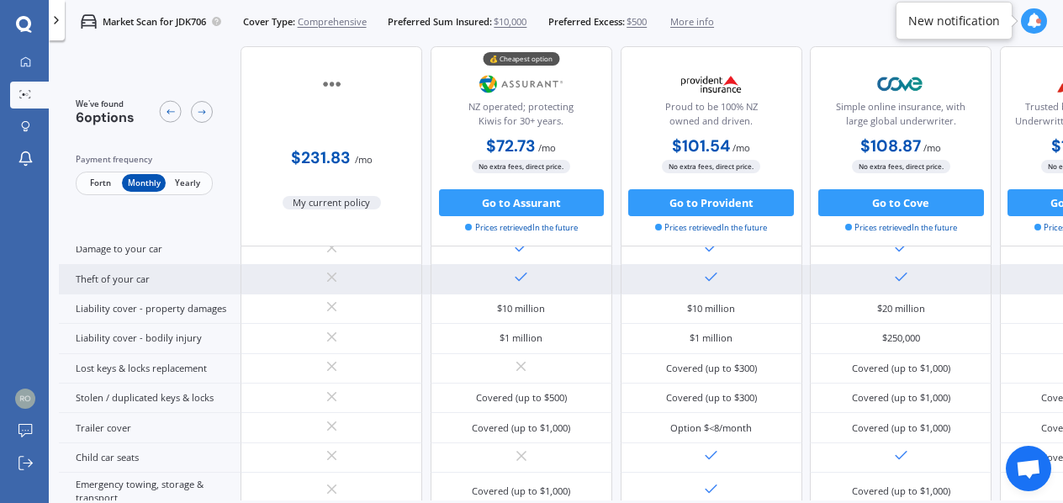
scroll to position [0, 0]
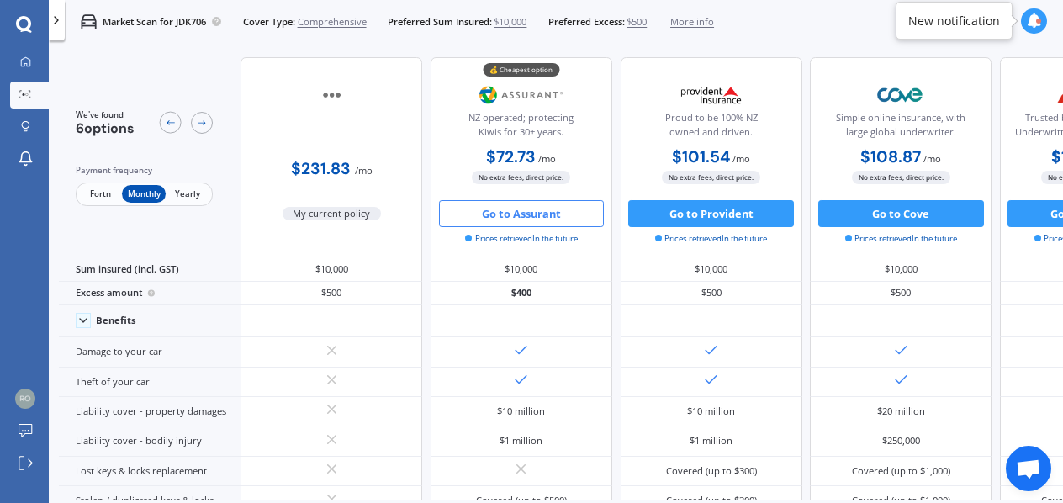
click at [532, 210] on button "Go to Assurant" at bounding box center [522, 213] width 166 height 27
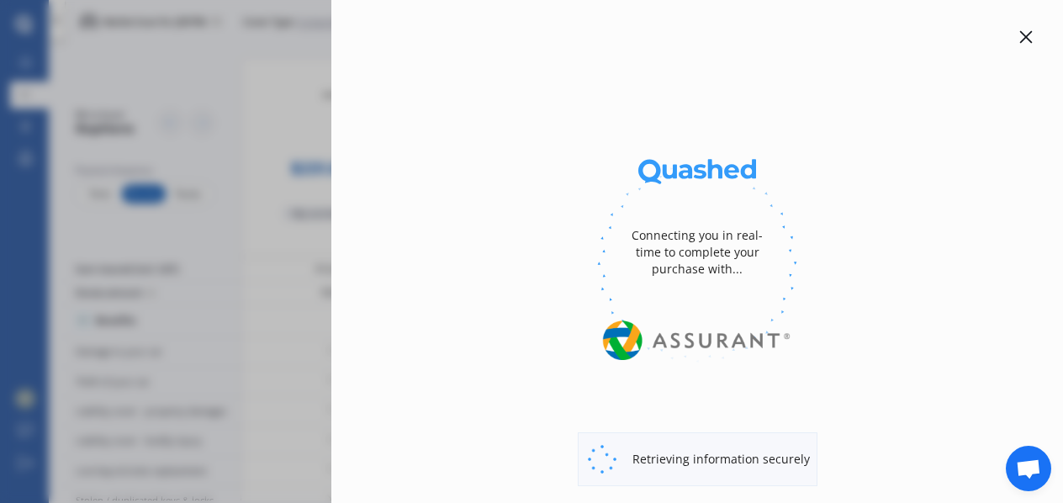
select select "Monthly"
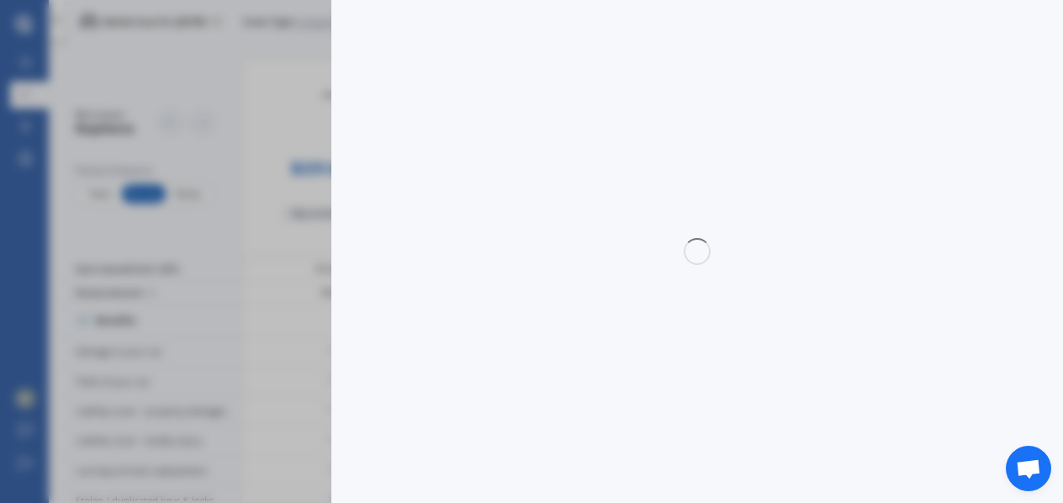
select select "full"
select select "0"
select select "North Shore"
select select "HONDA"
select select "JAZZ"
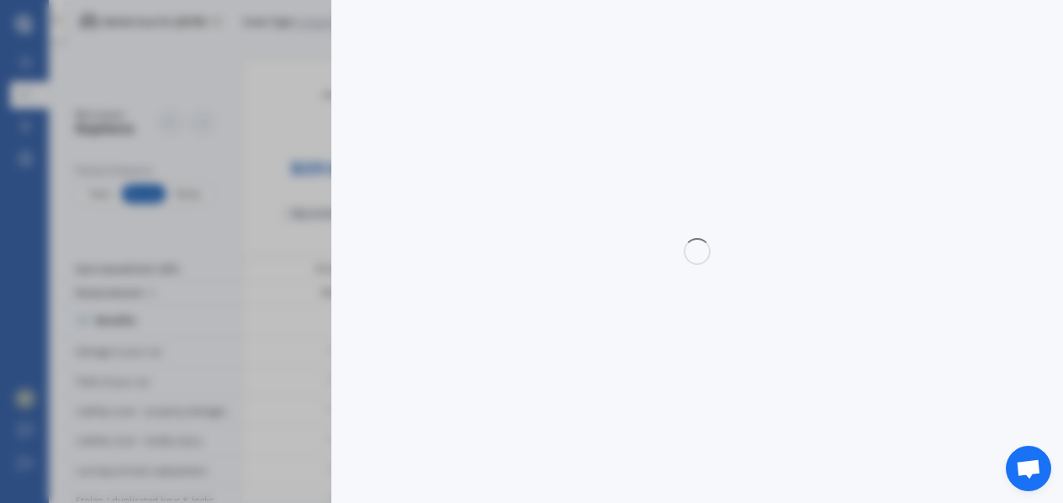
select select "1.3"
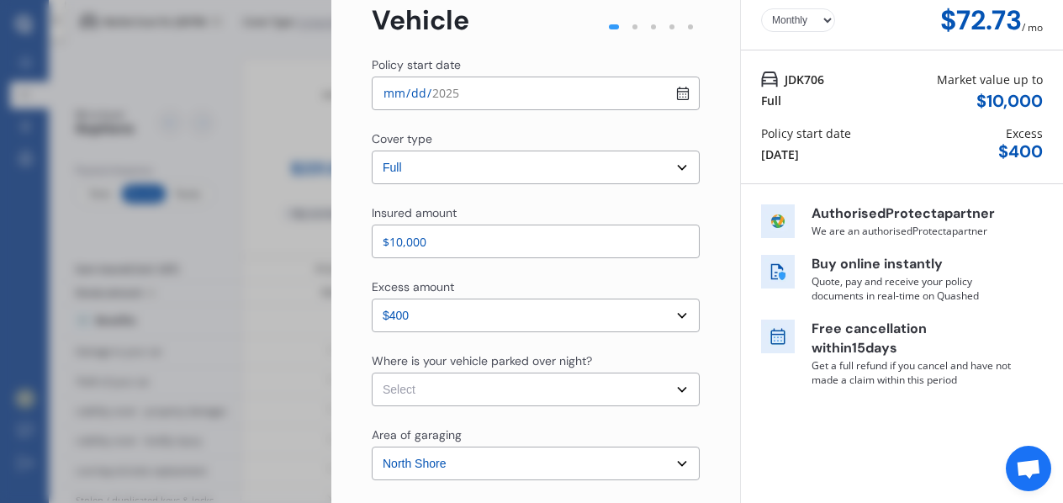
scroll to position [168, 0]
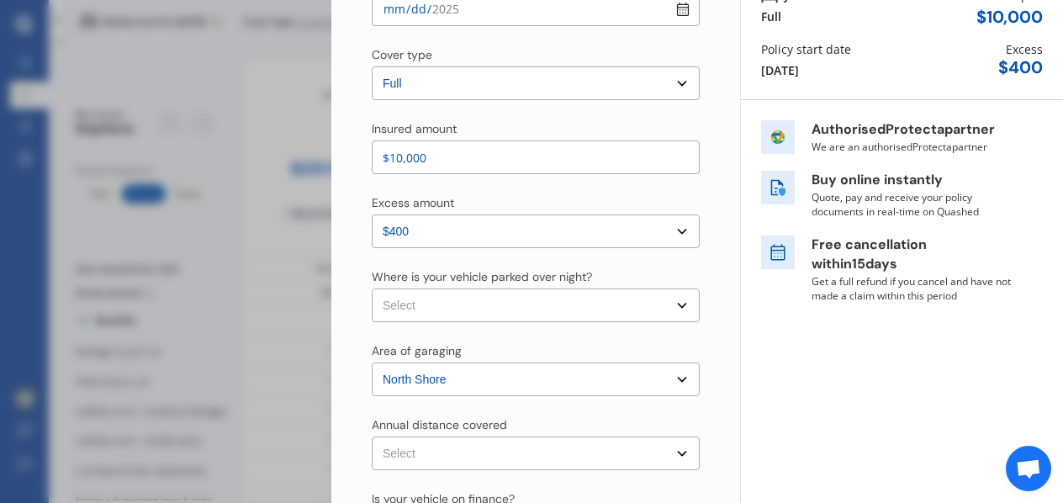
click at [497, 311] on select "Select In a garage On own property On street or road" at bounding box center [536, 305] width 328 height 34
select select "On own property"
click at [372, 288] on select "Select In a garage On own property On street or road" at bounding box center [536, 305] width 328 height 34
click at [538, 445] on select "Select Low (less than 15,000km per year) Average (15,000-30,000km per year) Hig…" at bounding box center [536, 453] width 328 height 34
select select "15000"
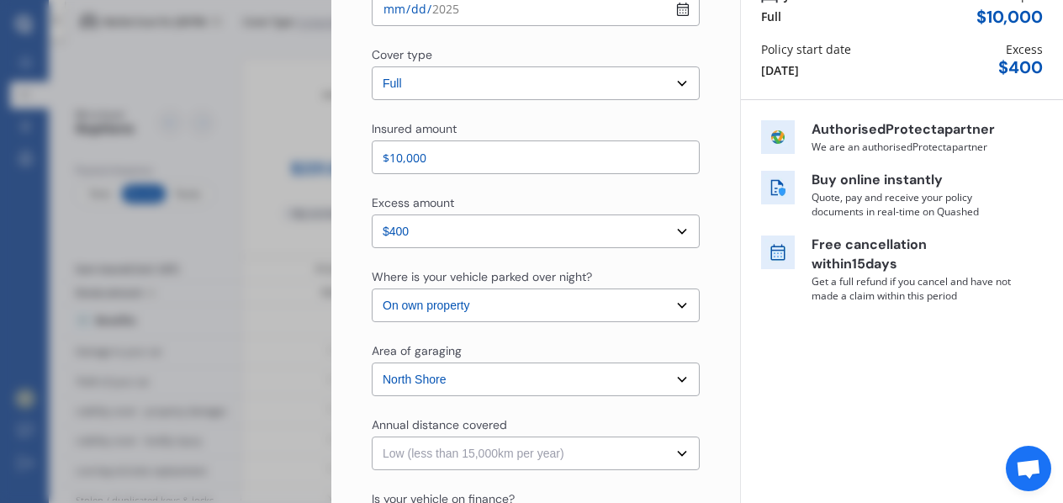
click at [372, 436] on select "Select Low (less than 15,000km per year) Average (15,000-30,000km per year) Hig…" at bounding box center [536, 453] width 328 height 34
click at [770, 450] on div "Yearly Monthly $72.73 / mo JDK706 Full Market value up to $ 10,000 Policy start…" at bounding box center [901, 471] width 323 height 1278
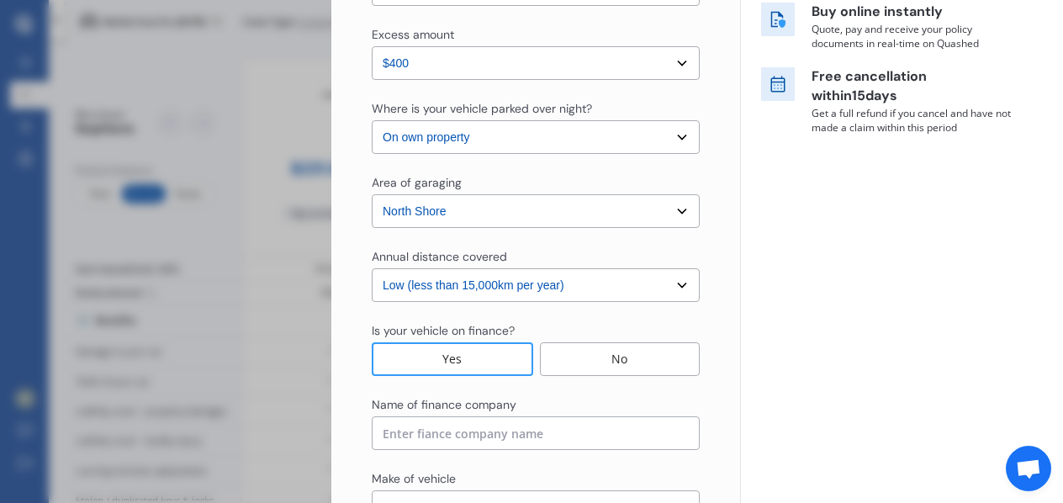
scroll to position [421, 0]
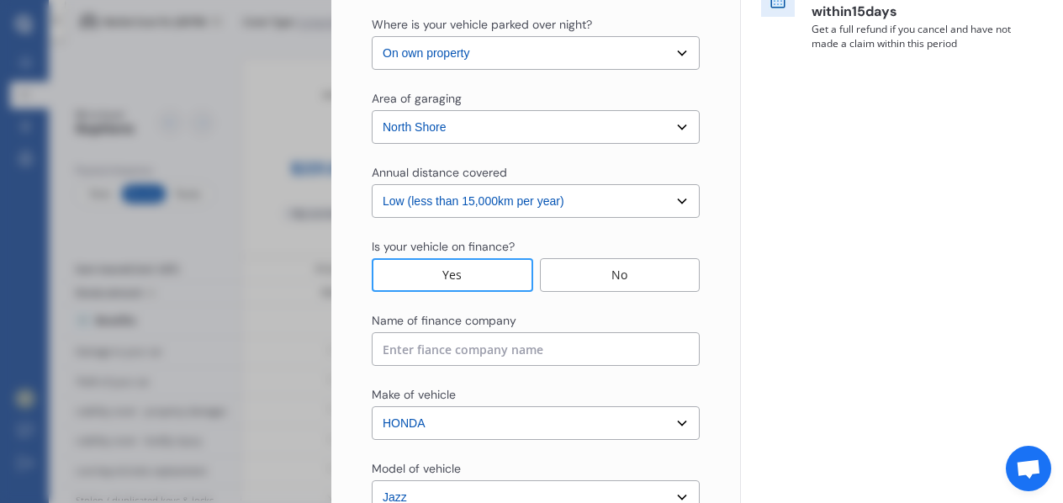
click at [480, 347] on input at bounding box center [536, 349] width 328 height 34
type input "aa money"
click at [750, 269] on div "Yearly Monthly $72.73 / mo JDK706 Full Market value up to $ 10,000 Policy start…" at bounding box center [901, 218] width 323 height 1278
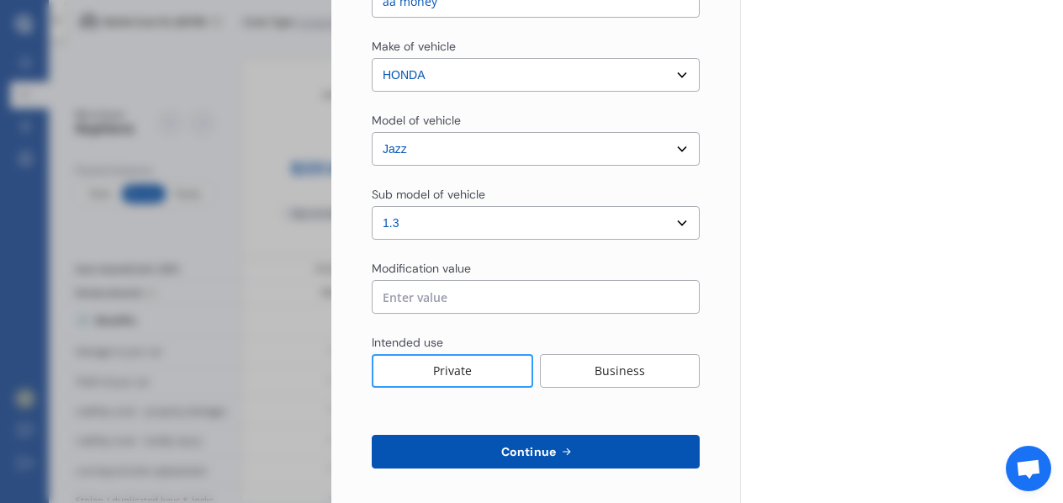
scroll to position [775, 0]
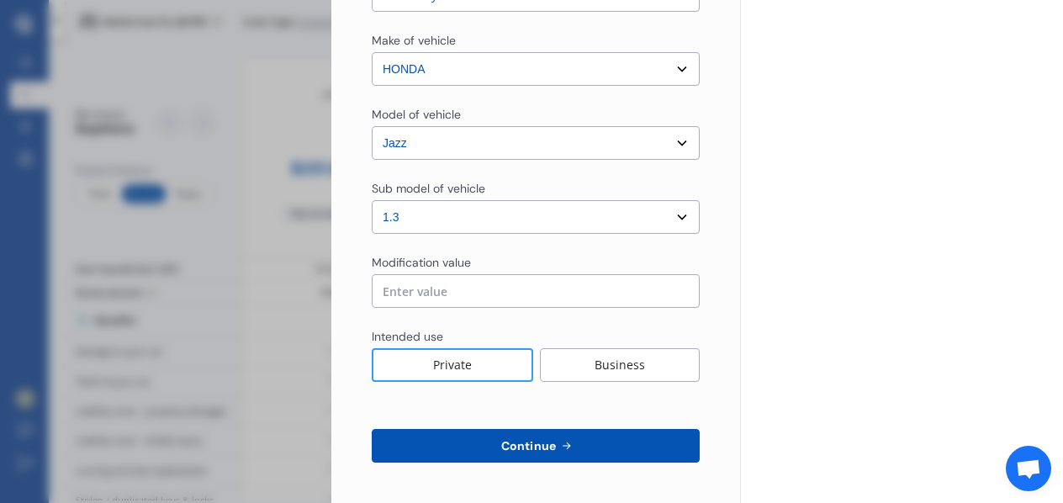
click at [498, 454] on button "Continue" at bounding box center [536, 446] width 328 height 34
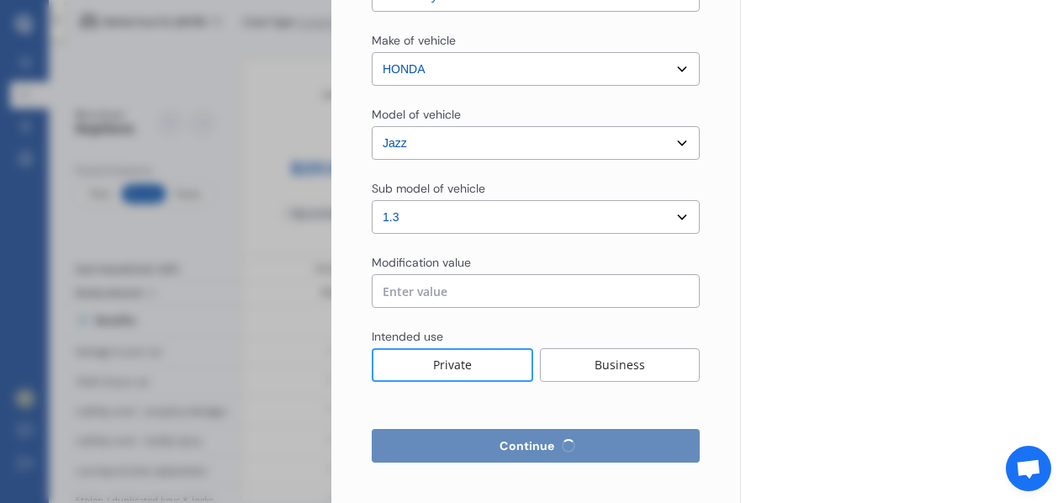
select select "Miss"
select select "04"
select select "01"
select select "1995"
select select "full"
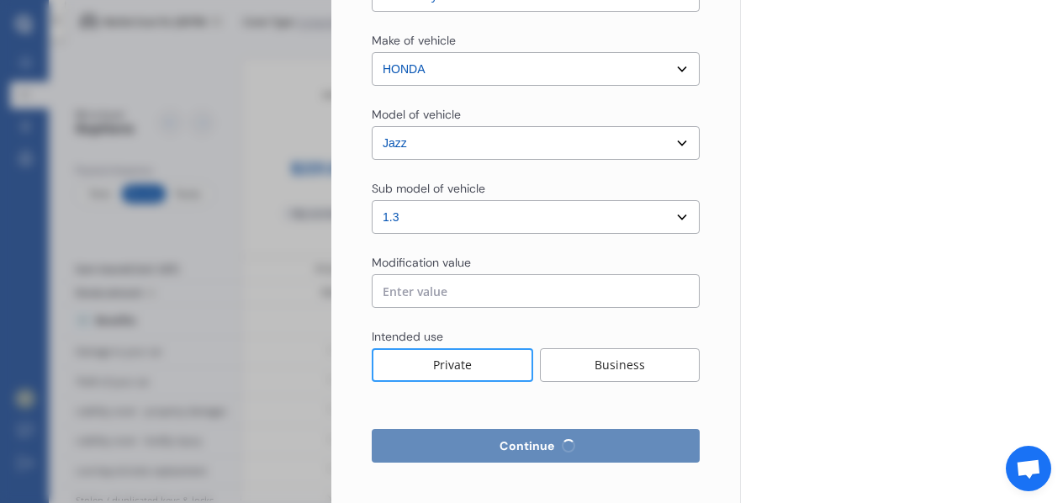
select select "more than 4 years"
select select "[GEOGRAPHIC_DATA]"
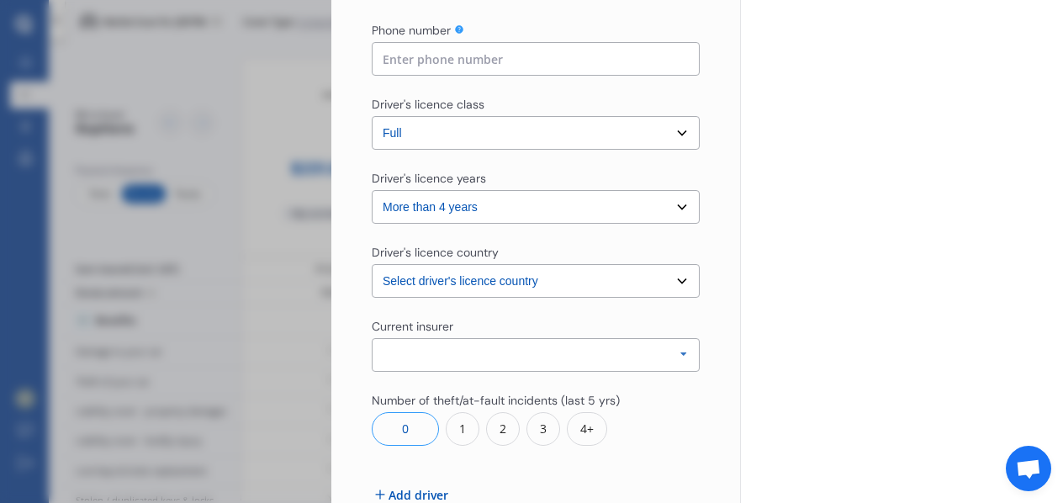
scroll to position [589, 0]
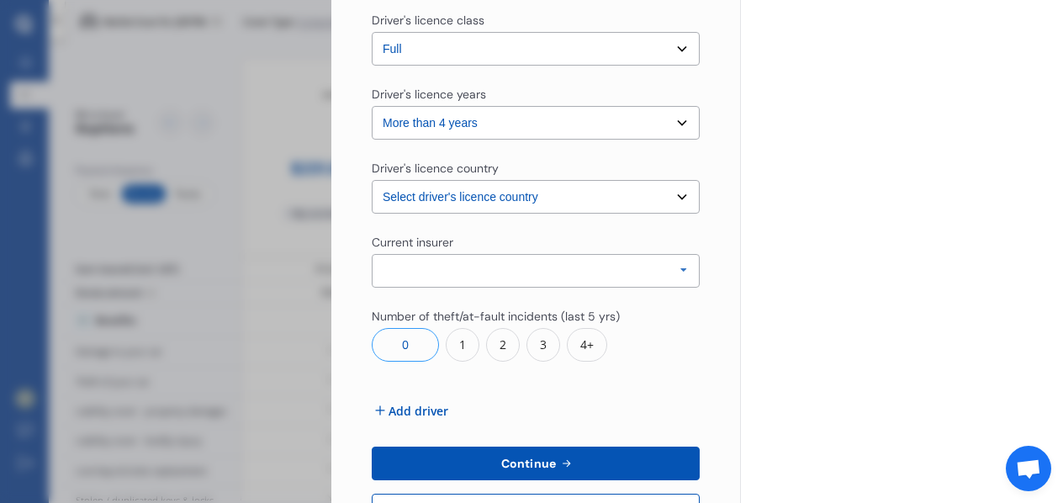
click at [512, 452] on button "Continue" at bounding box center [536, 464] width 328 height 34
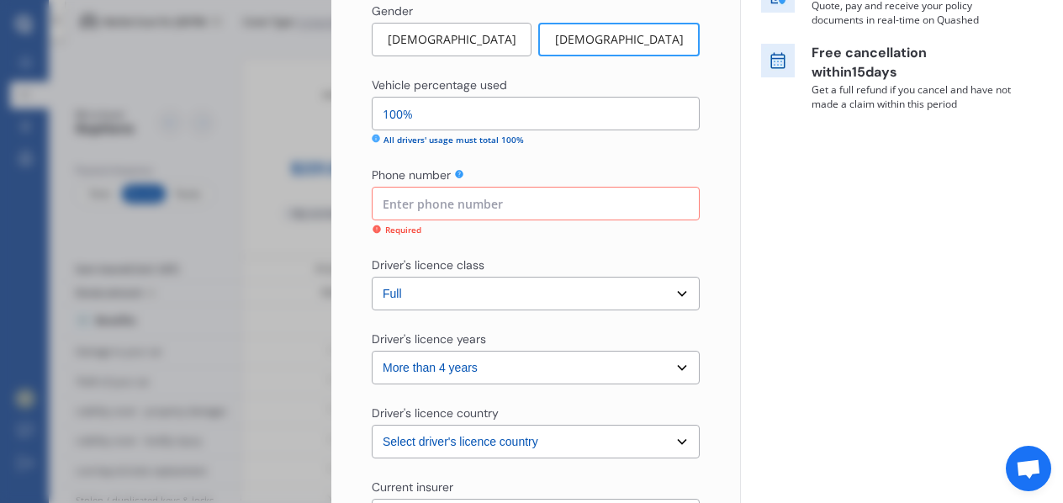
scroll to position [358, 0]
click at [489, 213] on input at bounding box center [536, 205] width 328 height 34
type input "021457533"
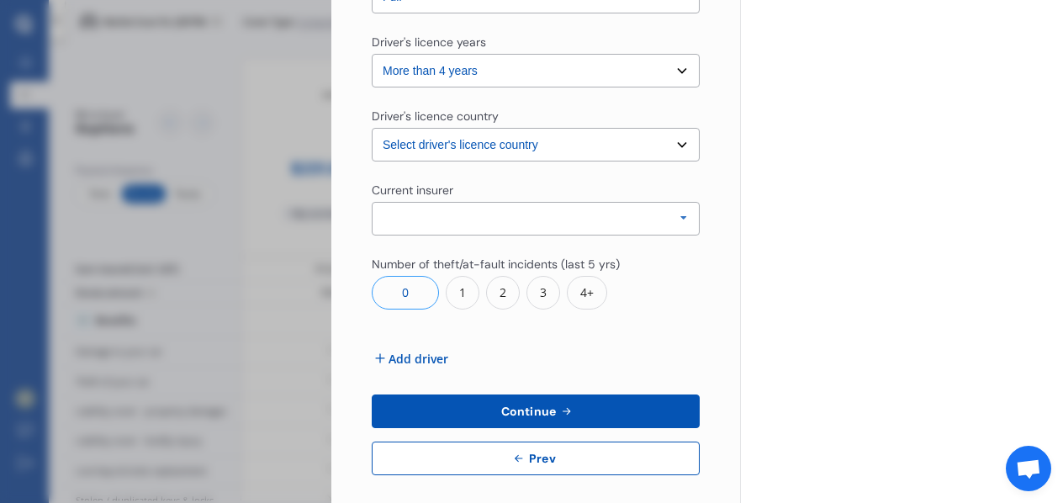
scroll to position [653, 0]
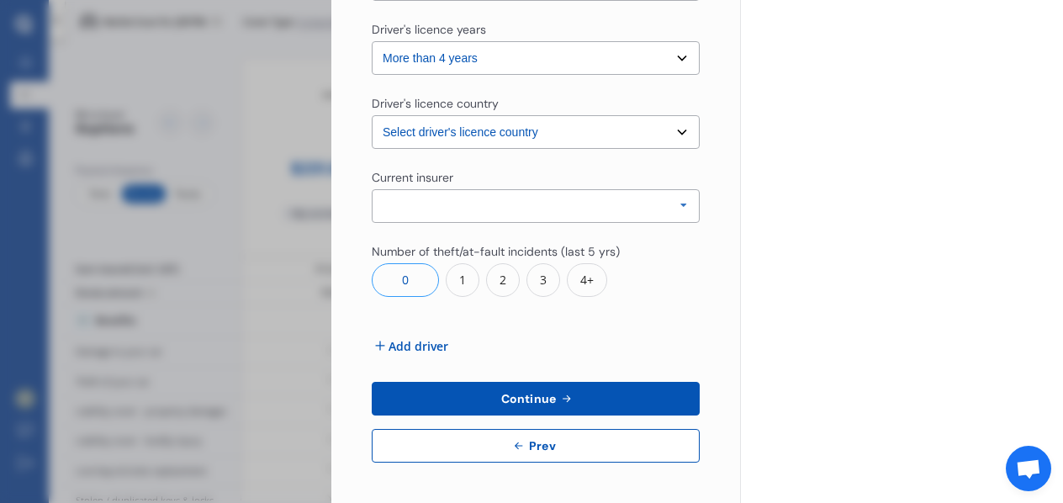
click at [500, 397] on span "Continue" at bounding box center [528, 398] width 61 height 13
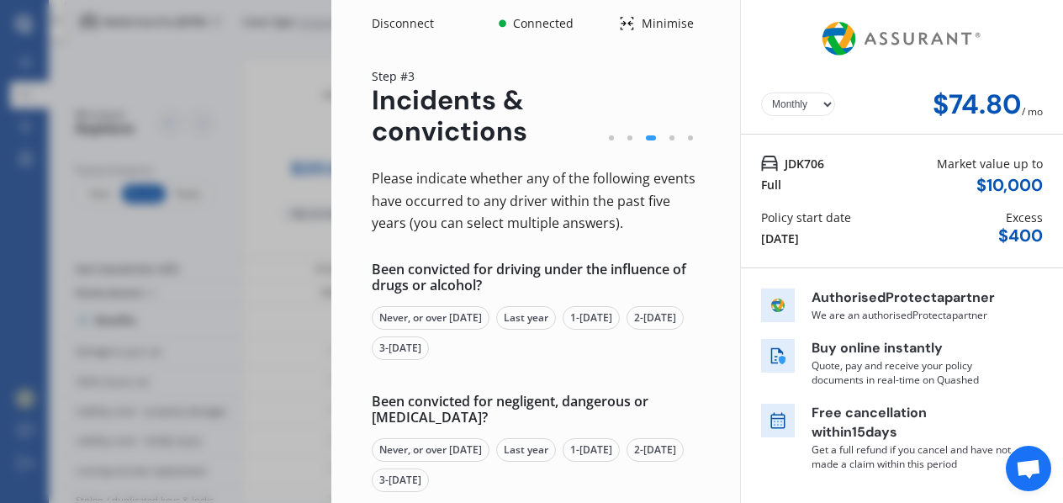
scroll to position [84, 0]
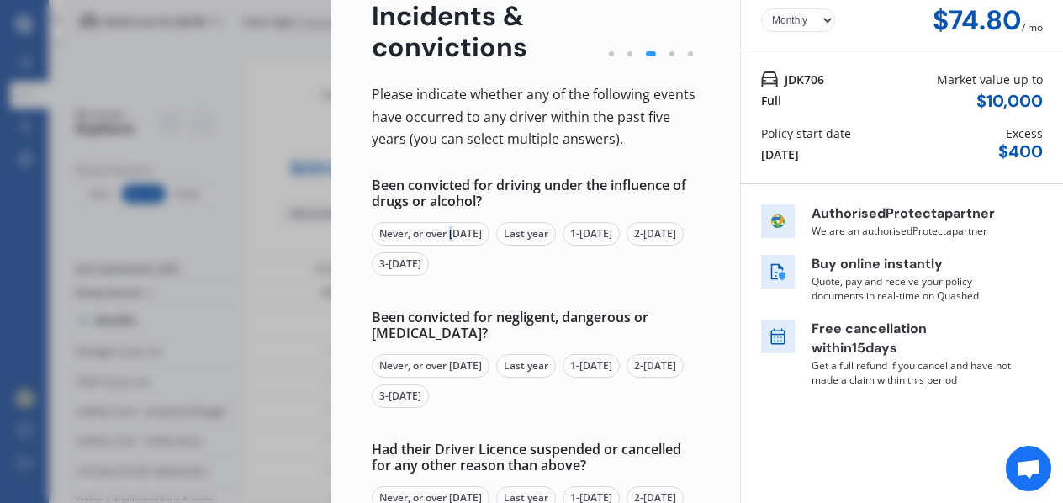
click at [455, 229] on div "Never, or over [DATE]" at bounding box center [431, 234] width 118 height 24
click at [457, 372] on div "Never, or over [DATE]" at bounding box center [431, 366] width 118 height 24
click at [431, 494] on div "Never, or over [DATE]" at bounding box center [431, 498] width 118 height 24
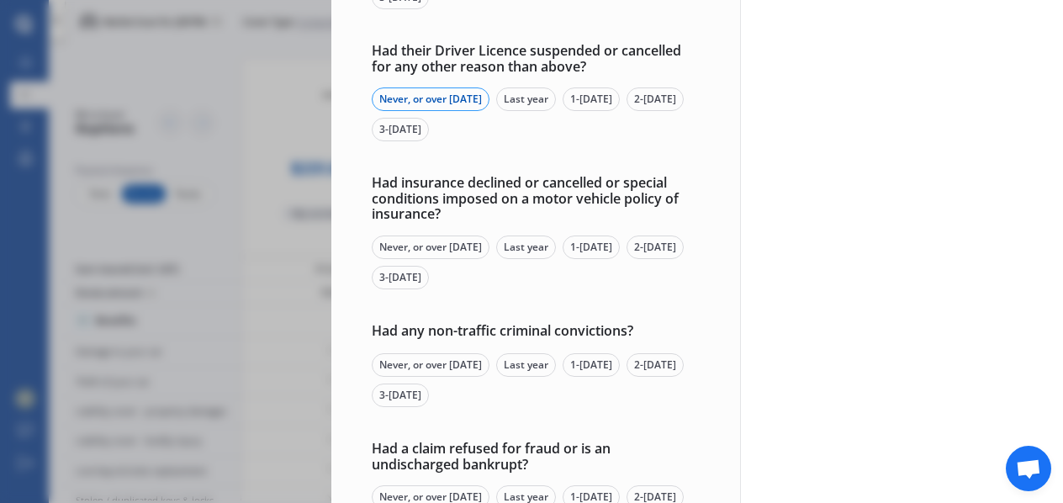
scroll to position [505, 0]
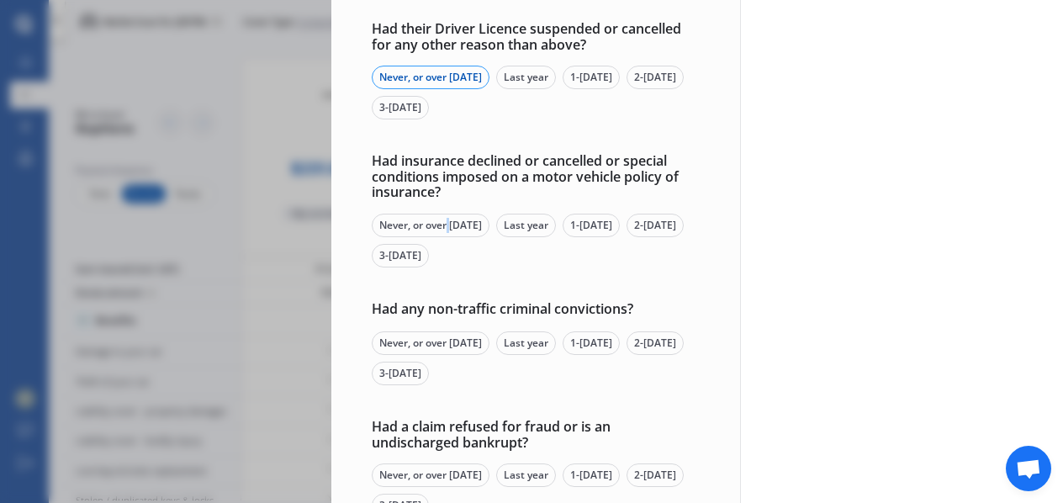
click at [451, 219] on div "Never, or over [DATE]" at bounding box center [431, 226] width 118 height 24
click at [445, 344] on div "Never, or over [DATE]" at bounding box center [431, 343] width 118 height 24
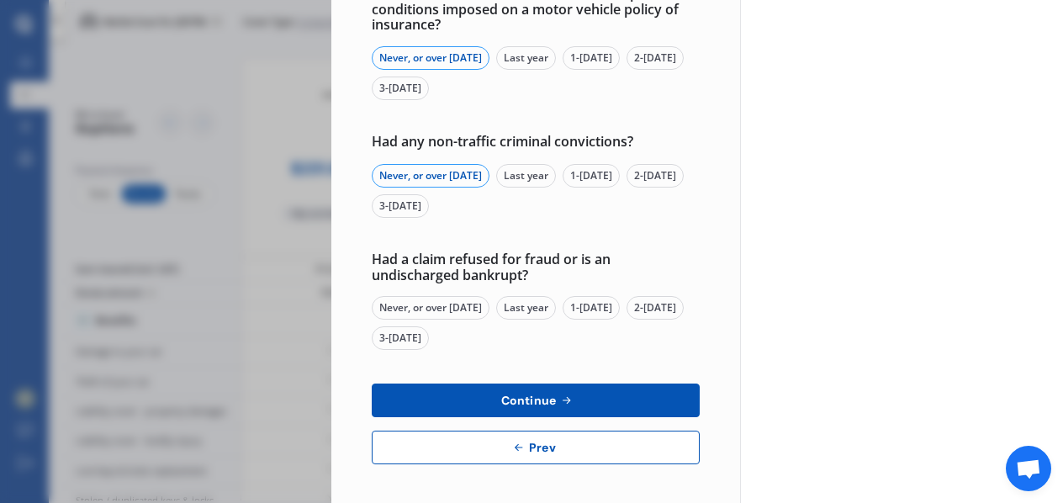
scroll to position [673, 0]
click at [448, 301] on div "Never, or over [DATE]" at bounding box center [431, 307] width 118 height 24
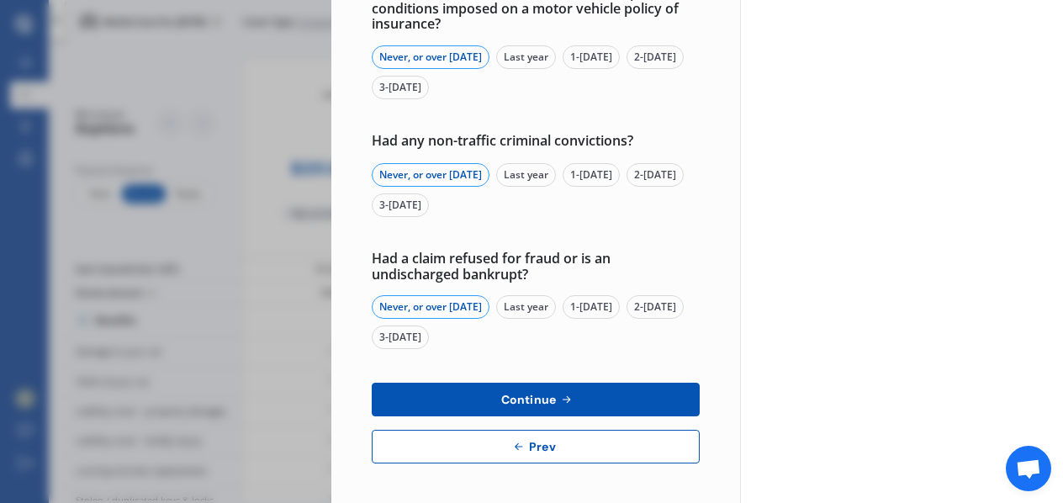
click at [559, 404] on icon at bounding box center [566, 399] width 14 height 13
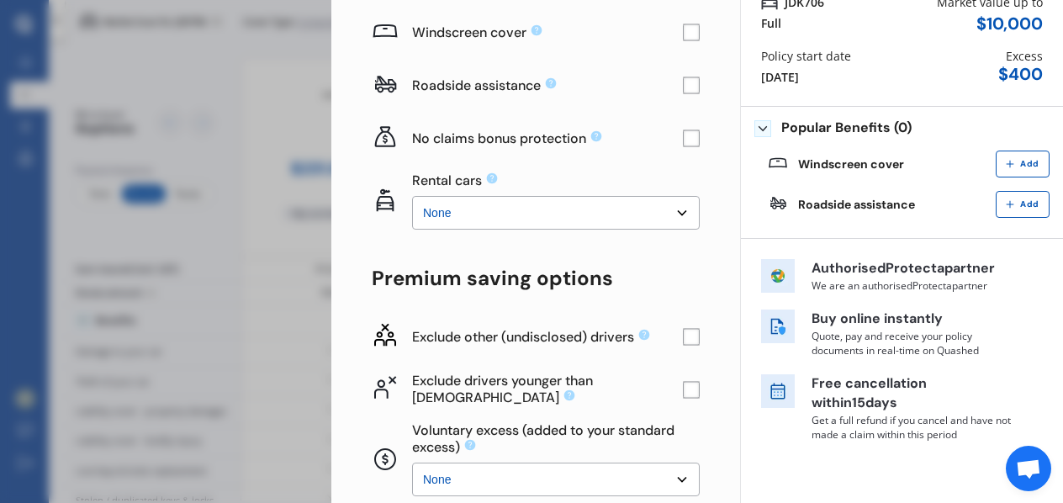
scroll to position [168, 0]
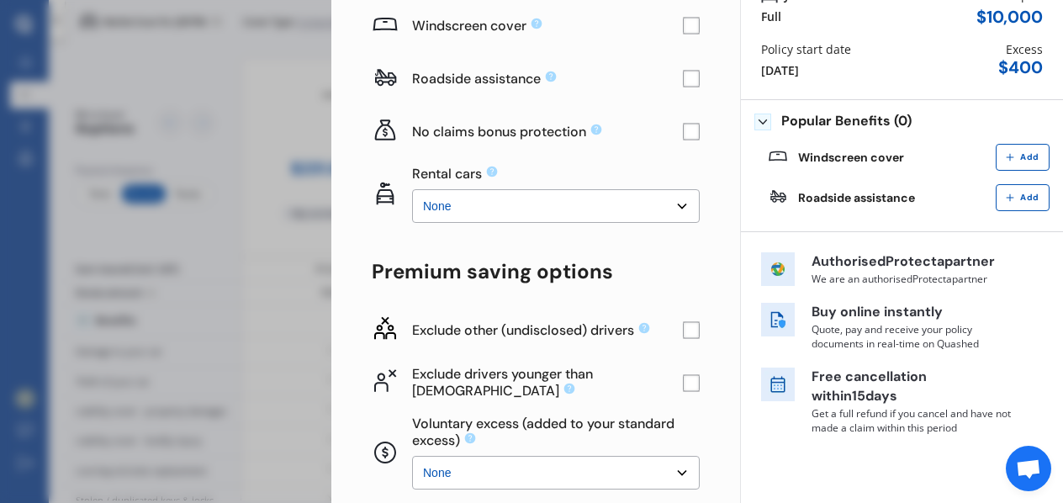
click at [683, 332] on rect at bounding box center [691, 329] width 17 height 17
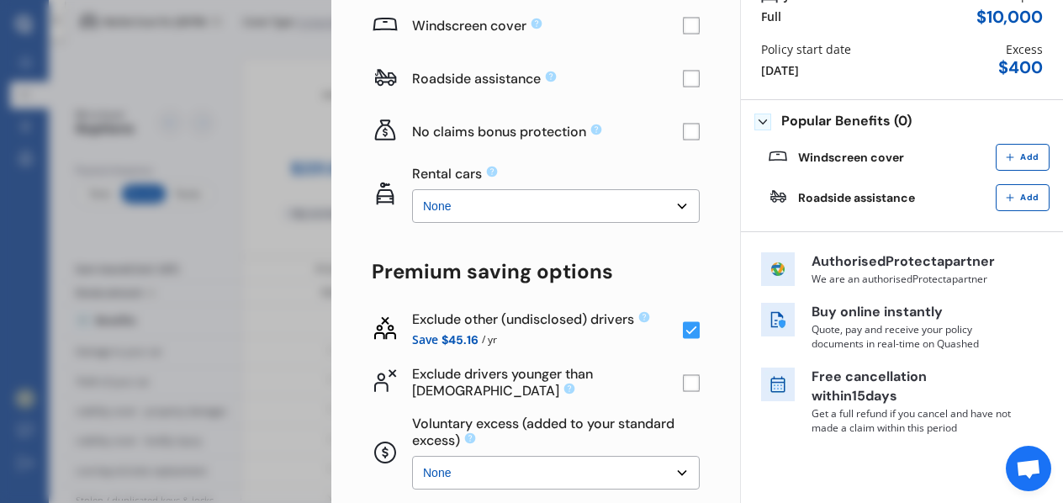
click at [685, 381] on rect at bounding box center [691, 382] width 17 height 17
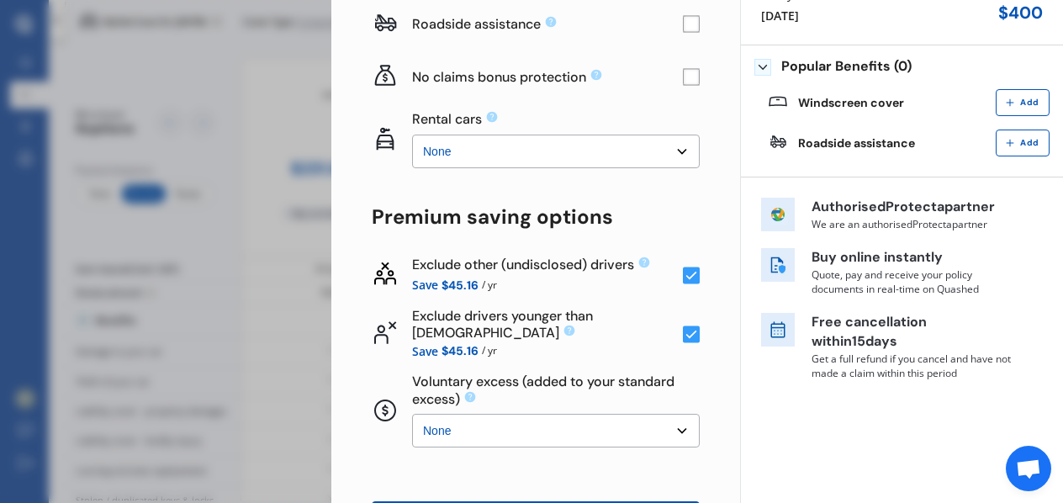
scroll to position [252, 0]
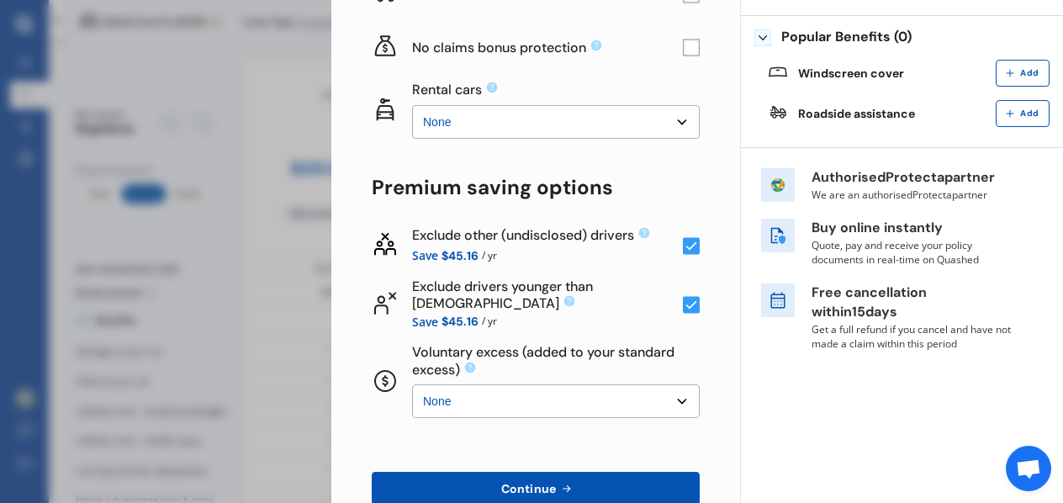
click at [627, 396] on select "None $500 $1,000" at bounding box center [556, 401] width 288 height 34
click at [586, 480] on button "Continue" at bounding box center [536, 489] width 328 height 34
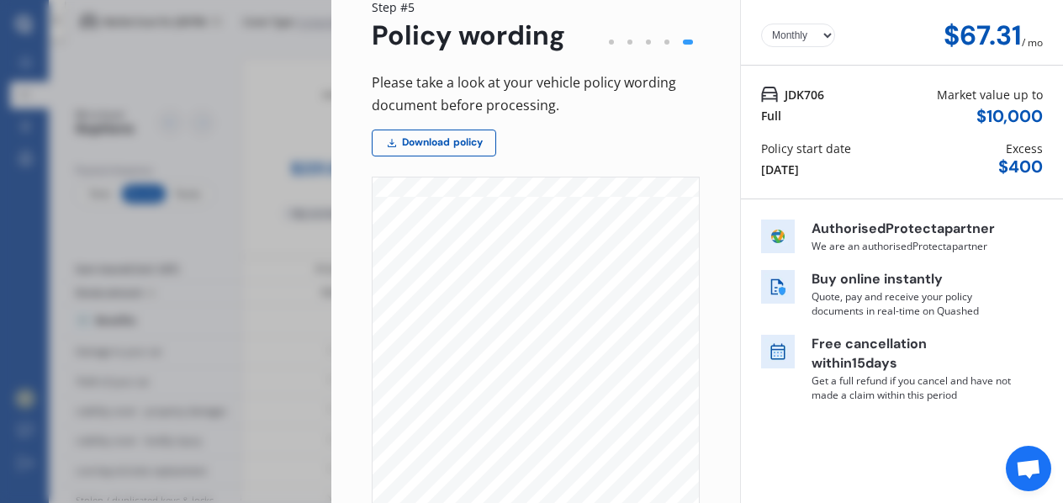
scroll to position [0, 0]
